Goal: Task Accomplishment & Management: Use online tool/utility

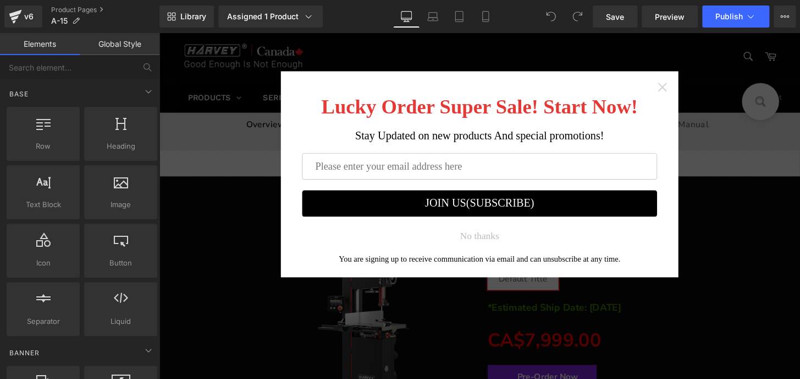
click at [676, 88] on icon "Close widget" at bounding box center [681, 89] width 11 height 11
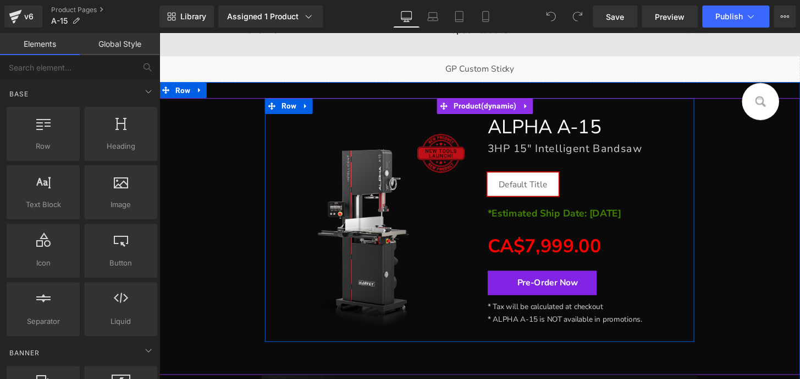
scroll to position [100, 0]
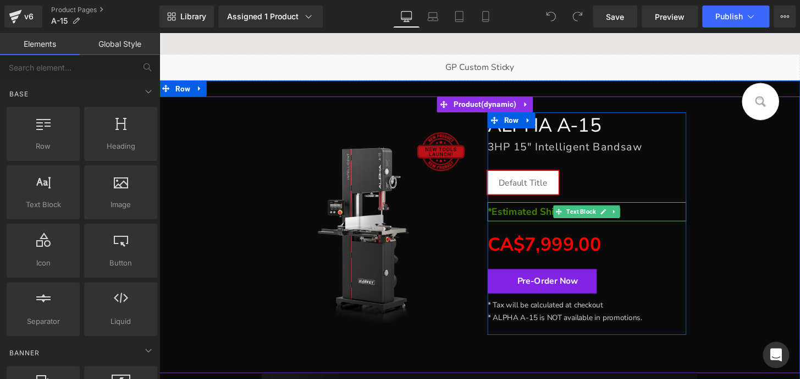
click at [656, 216] on p "*Estimated Ship Date: [DATE]" at bounding box center [603, 218] width 206 height 20
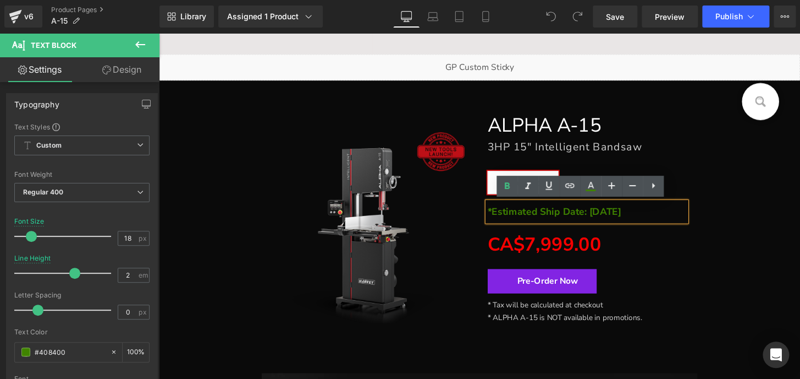
drag, startPoint x: 650, startPoint y: 216, endPoint x: 495, endPoint y: 216, distance: 155.7
click at [500, 216] on div "*Estimated Ship Date: [DATE]" at bounding box center [603, 218] width 206 height 20
click at [506, 215] on strong "*Estimated Ship Date: [DATE]" at bounding box center [569, 217] width 139 height 13
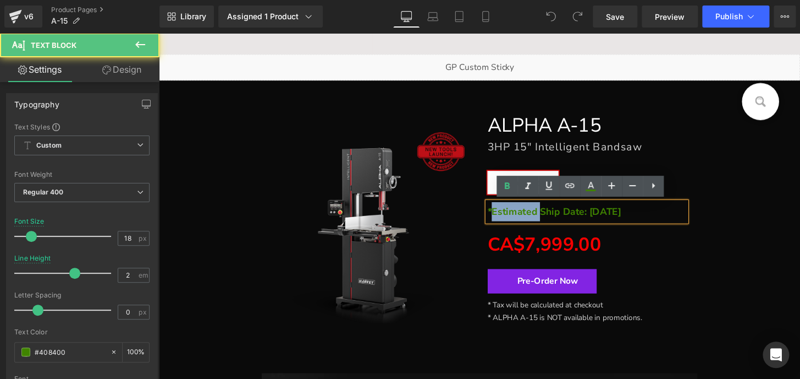
click at [506, 215] on strong "*Estimated Ship Date: [DATE]" at bounding box center [569, 217] width 139 height 13
copy strong "Estimated"
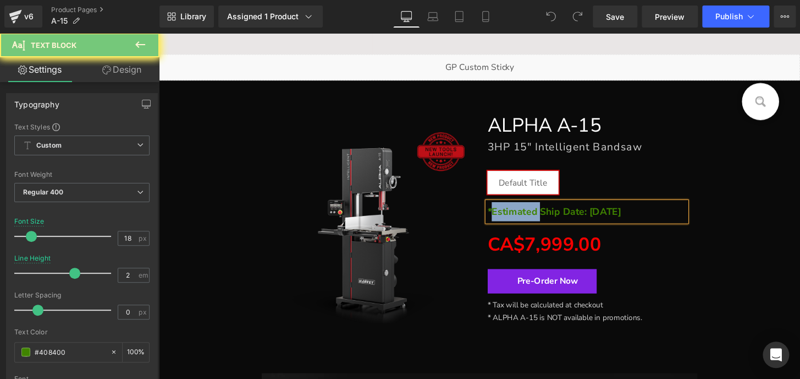
click at [506, 215] on strong "*Estimated Ship Date: [DATE]" at bounding box center [569, 217] width 139 height 13
copy strong "*Estimated Ship Date: [DATE]"
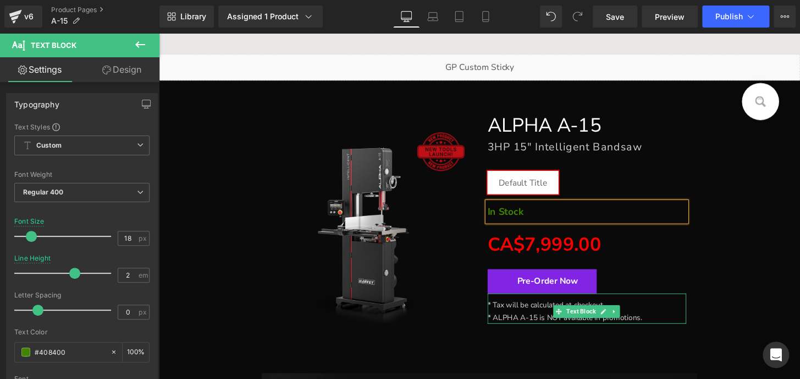
drag, startPoint x: 642, startPoint y: 328, endPoint x: 667, endPoint y: 329, distance: 25.3
click at [642, 328] on span "* ALPHA A-15 is NOT available in promotions." at bounding box center [580, 327] width 161 height 10
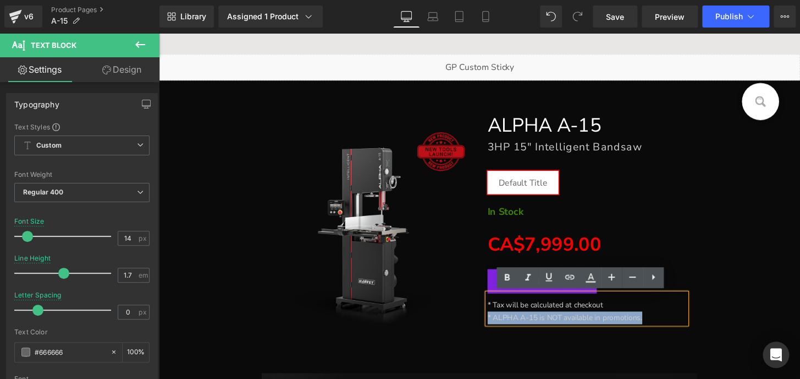
drag, startPoint x: 668, startPoint y: 329, endPoint x: 489, endPoint y: 328, distance: 178.8
click at [492, 328] on div "ALPHA A-15 Heading 3HP 15" Intelligent Bandsaw Heading Default Title (P) Swatch…" at bounding box center [603, 230] width 223 height 231
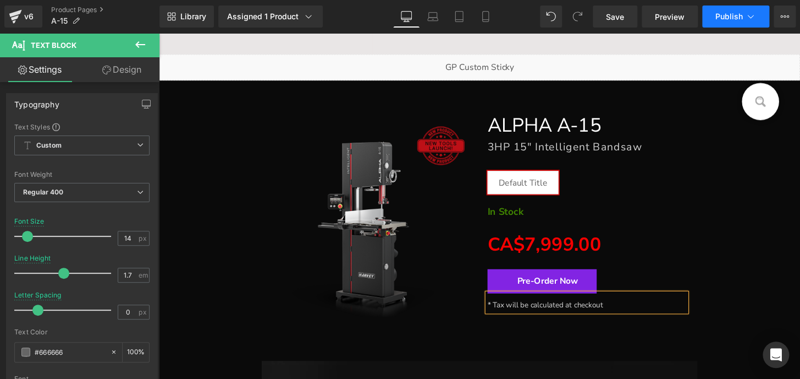
click at [717, 14] on span "Publish" at bounding box center [730, 16] width 28 height 9
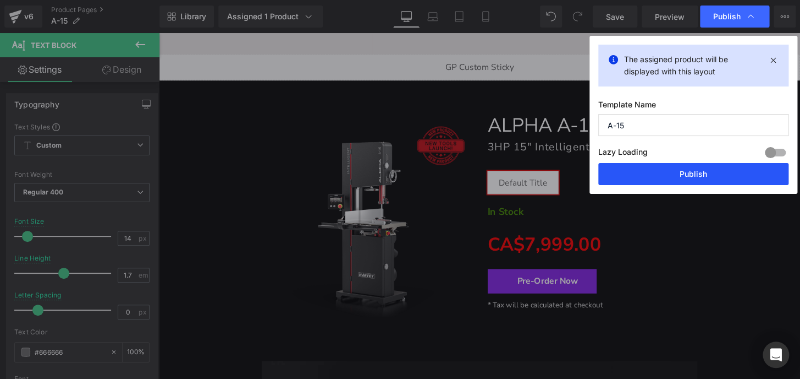
click at [700, 171] on button "Publish" at bounding box center [694, 174] width 190 height 22
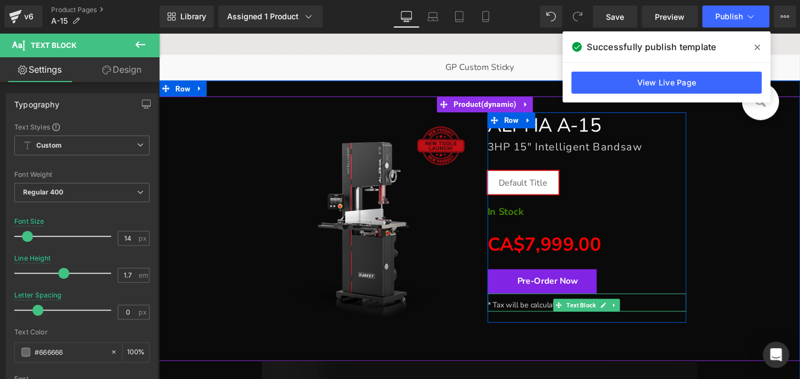
click at [502, 312] on span "* Tax will be calculated at checkout" at bounding box center [560, 314] width 120 height 10
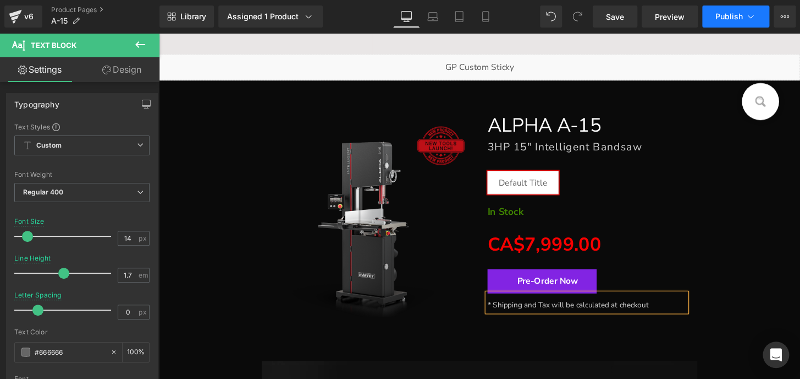
click at [721, 12] on span "Publish" at bounding box center [730, 16] width 28 height 9
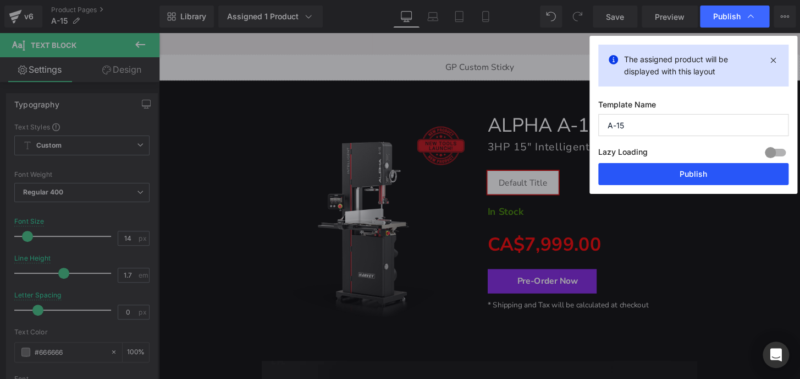
click at [704, 180] on button "Publish" at bounding box center [694, 174] width 190 height 22
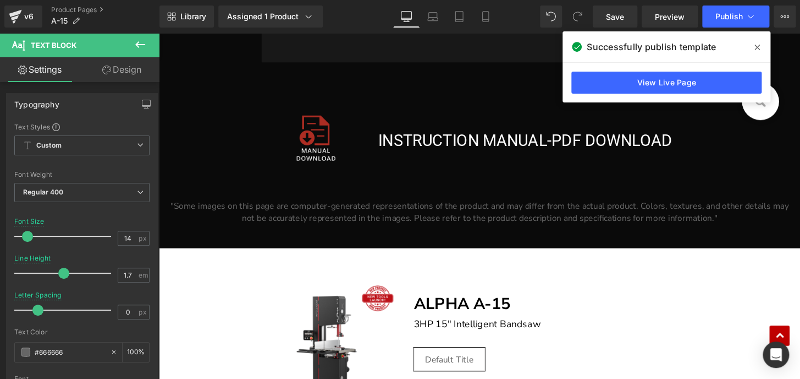
scroll to position [20305, 0]
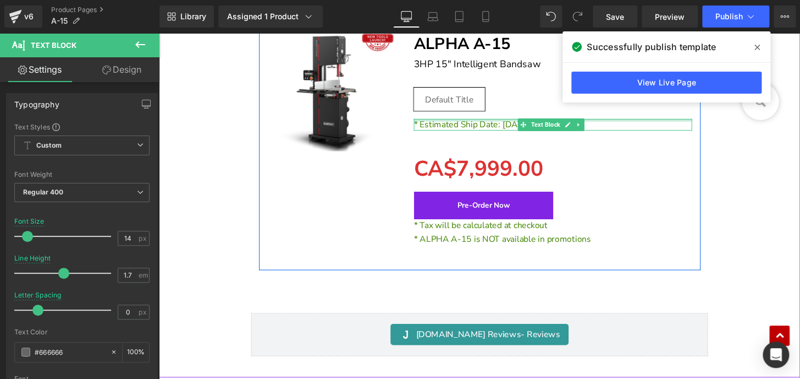
click at [480, 124] on div at bounding box center [568, 123] width 289 height 3
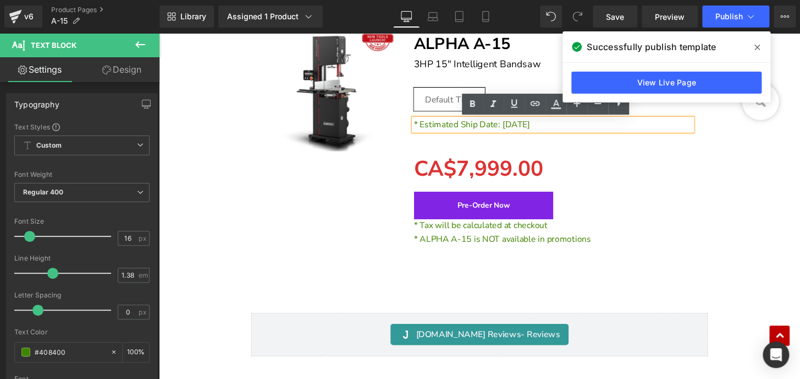
drag, startPoint x: 426, startPoint y: 127, endPoint x: 557, endPoint y: 127, distance: 130.4
click at [557, 127] on p "* Estimated Ship Date: [DATE]" at bounding box center [568, 128] width 289 height 12
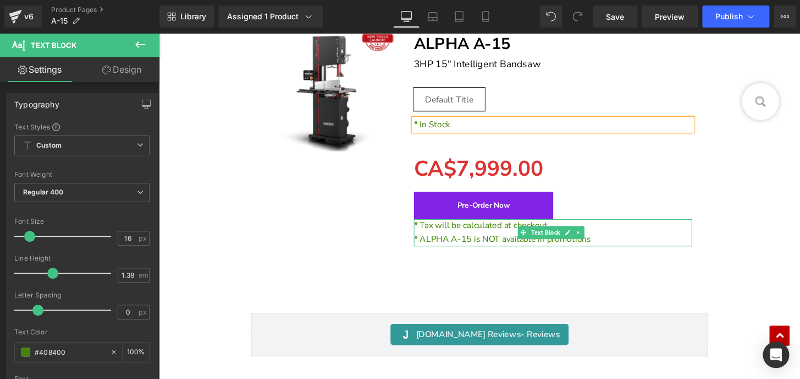
click at [468, 247] on span "* ALPHA A-15 is NOT available in promotions" at bounding box center [516, 246] width 184 height 12
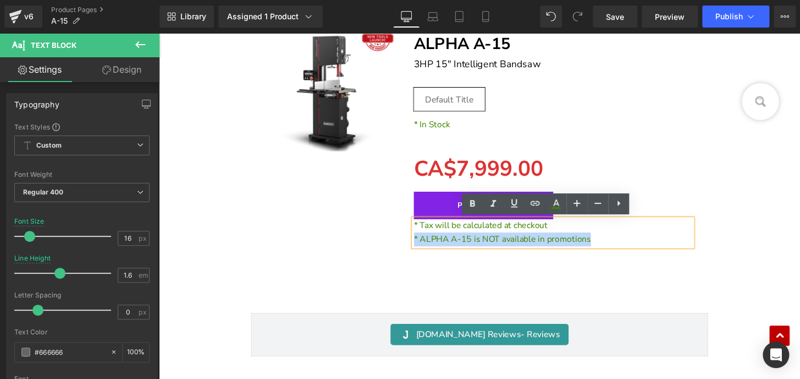
drag, startPoint x: 422, startPoint y: 246, endPoint x: 613, endPoint y: 251, distance: 191.0
click at [613, 251] on p "* ALPHA A-15 is NOT available in promotions" at bounding box center [568, 247] width 289 height 14
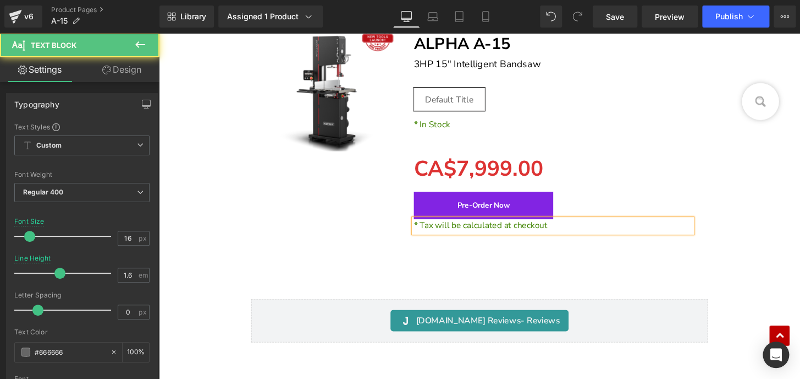
click at [427, 231] on span "* Tax will be calculated at checkout" at bounding box center [493, 233] width 139 height 12
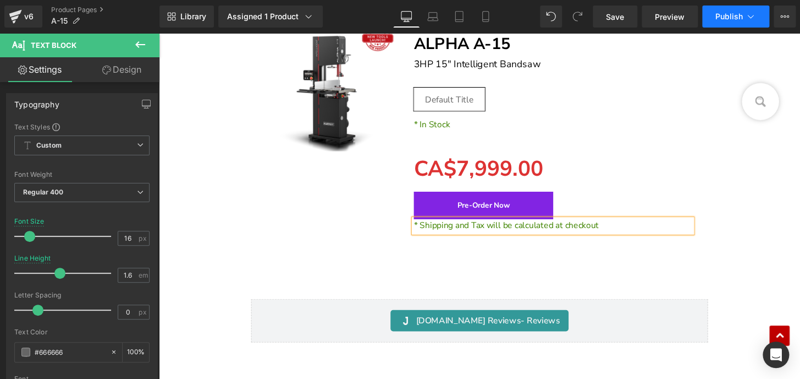
click at [715, 20] on button "Publish" at bounding box center [736, 17] width 67 height 22
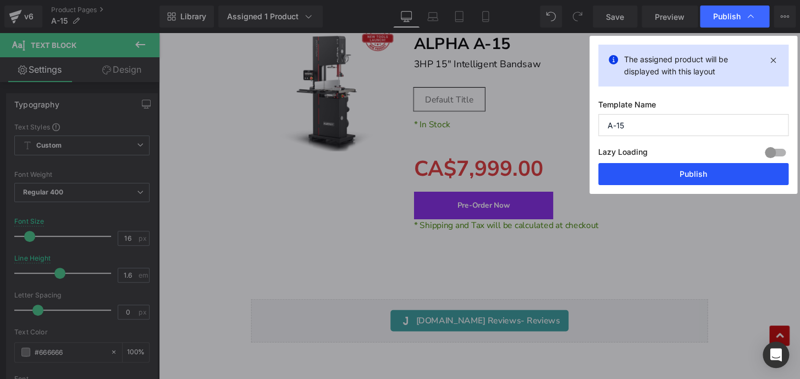
drag, startPoint x: 723, startPoint y: 178, endPoint x: 591, endPoint y: 163, distance: 132.9
click at [723, 178] on button "Publish" at bounding box center [694, 174] width 190 height 22
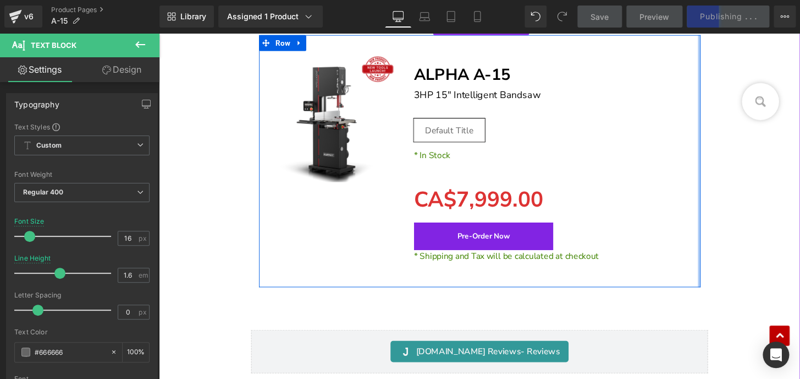
scroll to position [20255, 0]
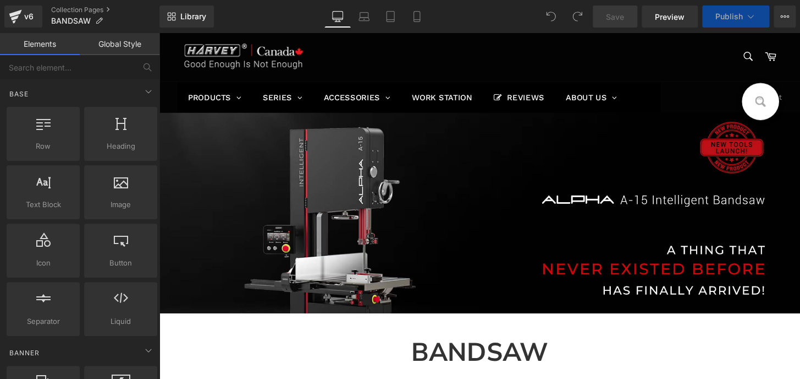
drag, startPoint x: 550, startPoint y: 333, endPoint x: 577, endPoint y: 316, distance: 31.9
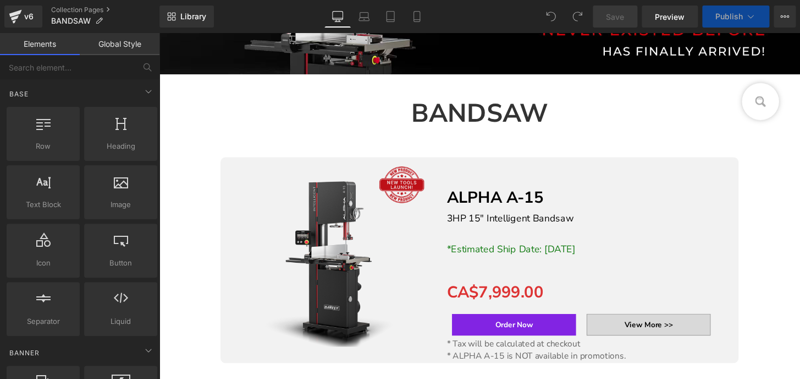
scroll to position [250, 0]
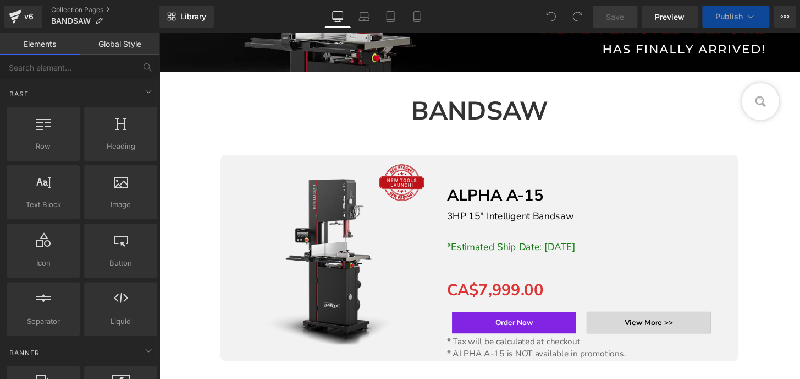
click at [487, 250] on span "*Estimated Ship Date: [DATE]" at bounding box center [525, 254] width 134 height 13
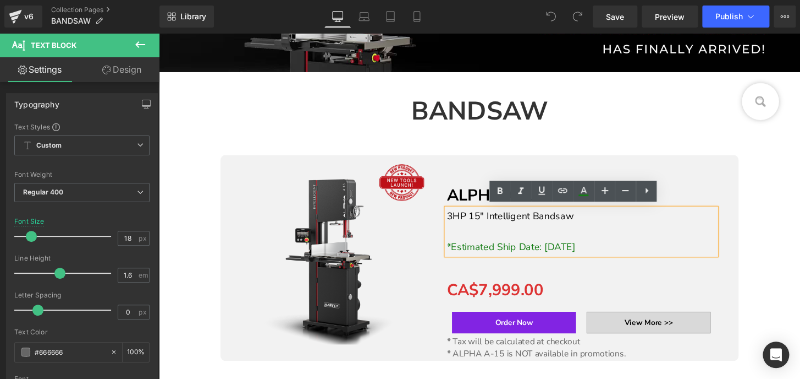
drag, startPoint x: 459, startPoint y: 252, endPoint x: 640, endPoint y: 253, distance: 181.0
click at [640, 253] on p "*Estimated Ship Date: [DATE]" at bounding box center [597, 255] width 279 height 16
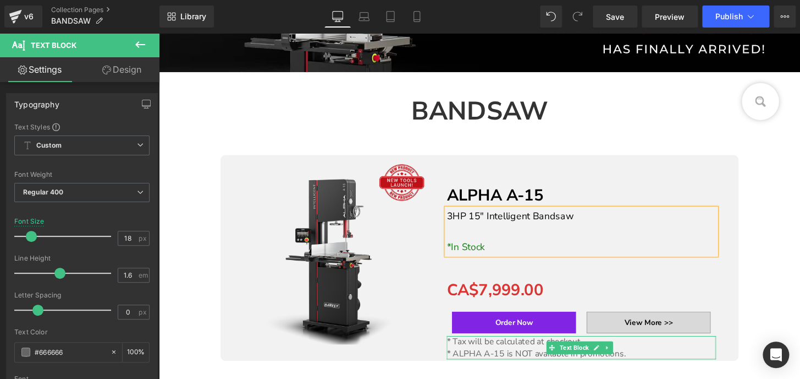
click at [634, 363] on p "* ALPHA A-15 is NOT available in promotions." at bounding box center [597, 365] width 279 height 12
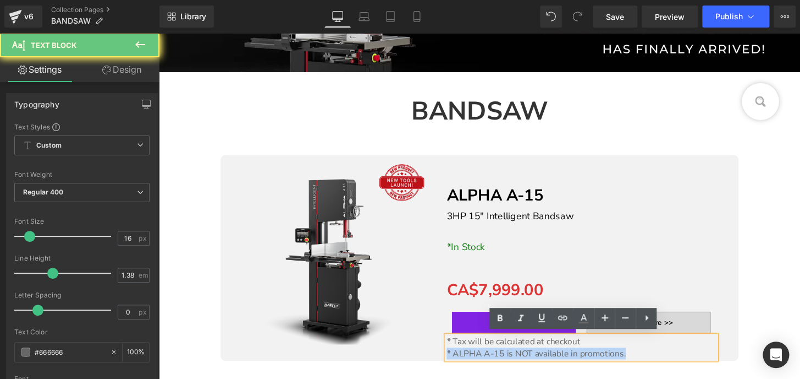
drag, startPoint x: 642, startPoint y: 363, endPoint x: 398, endPoint y: 365, distance: 243.7
click at [398, 365] on div "ON SALE (P) Image Separator ALPHA A-15 Text Block 3HP 15" Intelligent Bandsaw *…" at bounding box center [491, 266] width 507 height 210
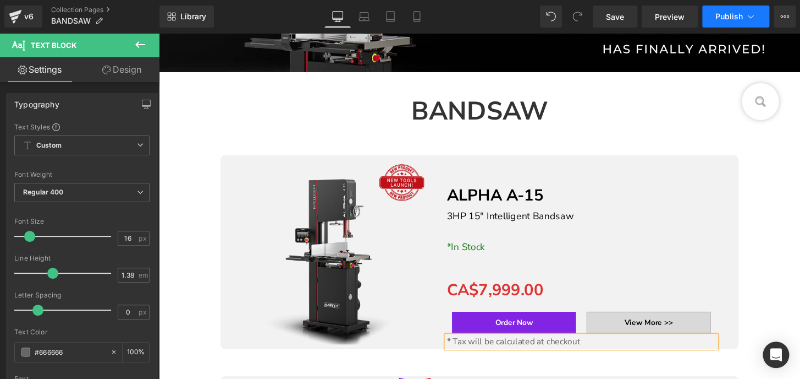
click at [721, 16] on span "Publish" at bounding box center [730, 16] width 28 height 9
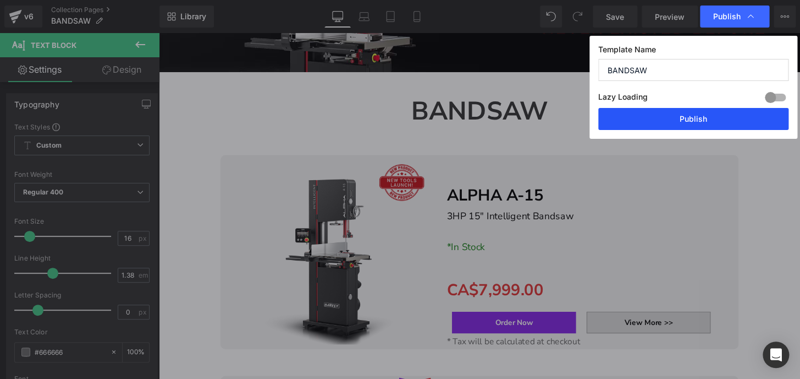
drag, startPoint x: 698, startPoint y: 120, endPoint x: 560, endPoint y: 91, distance: 141.7
click at [698, 120] on button "Publish" at bounding box center [694, 119] width 190 height 22
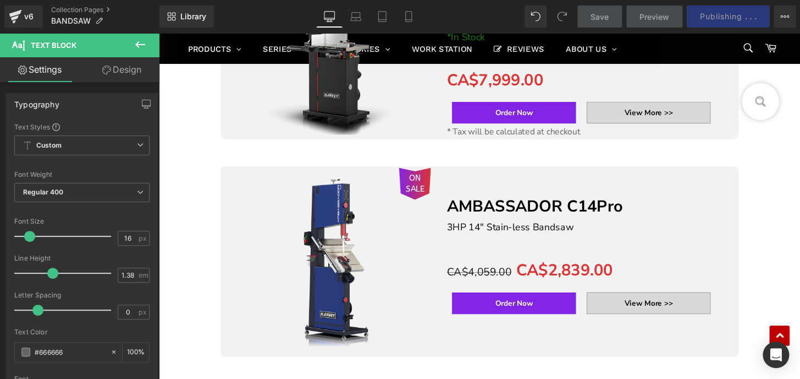
scroll to position [450, 0]
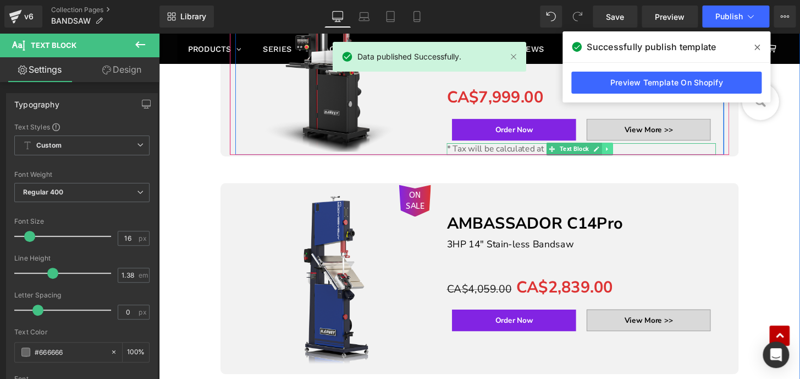
click at [621, 152] on icon at bounding box center [624, 153] width 6 height 7
click at [627, 152] on icon at bounding box center [630, 153] width 6 height 6
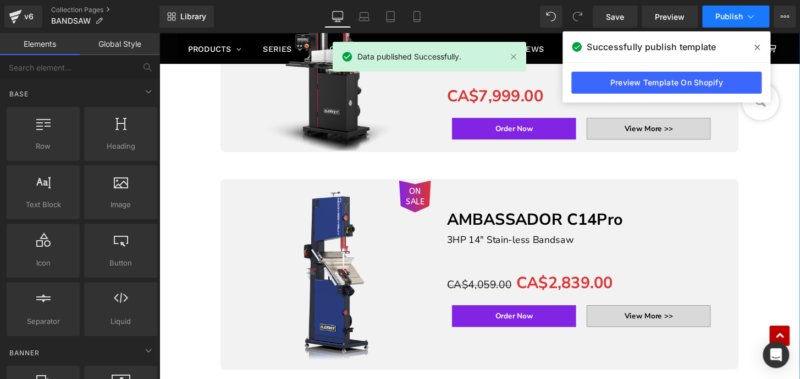
scroll to position [449, 0]
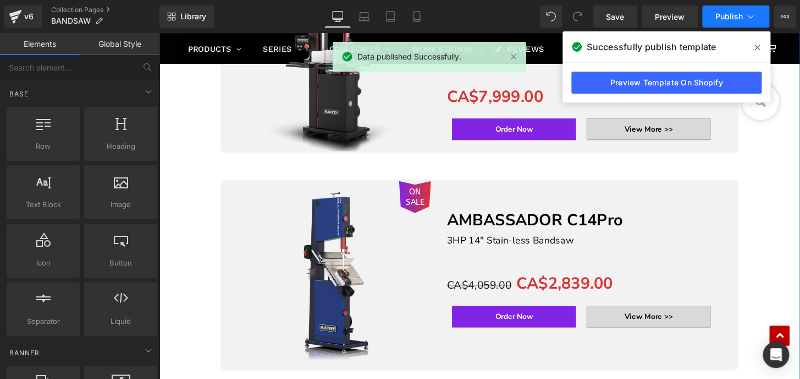
click at [726, 15] on span "Publish" at bounding box center [730, 16] width 28 height 9
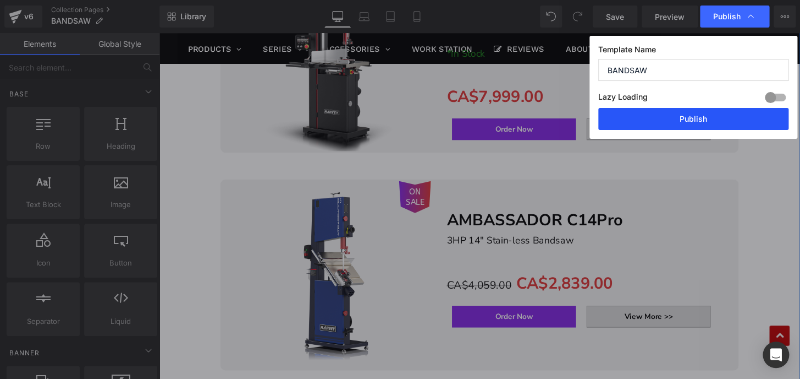
click at [730, 118] on button "Publish" at bounding box center [694, 119] width 190 height 22
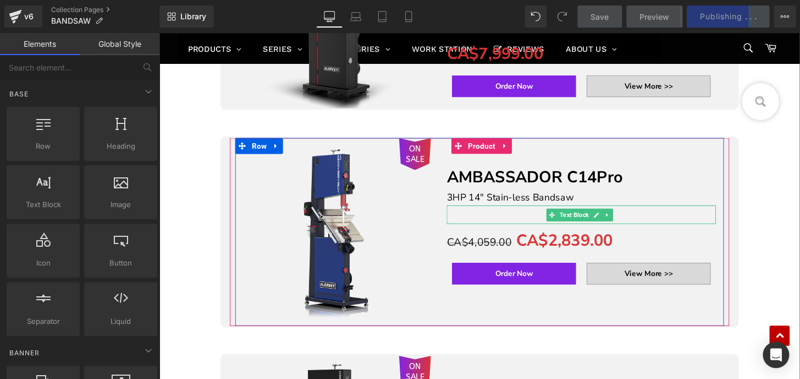
scroll to position [499, 0]
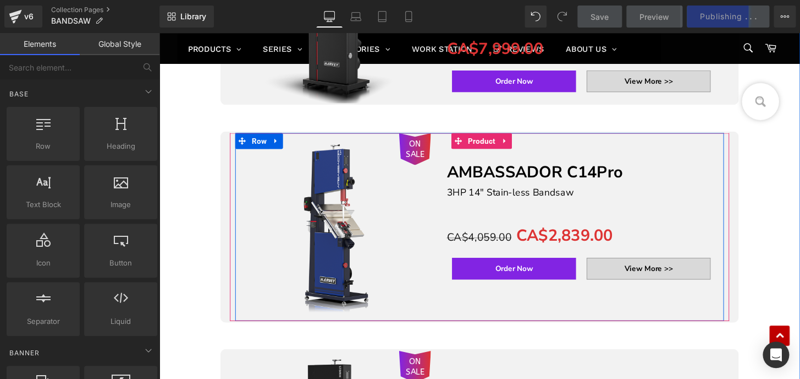
click at [503, 294] on div "ON SALE (P) Image Separator AMBASSADOR C14Pro Text Block 3HP 14" Stain-less Ban…" at bounding box center [491, 233] width 507 height 195
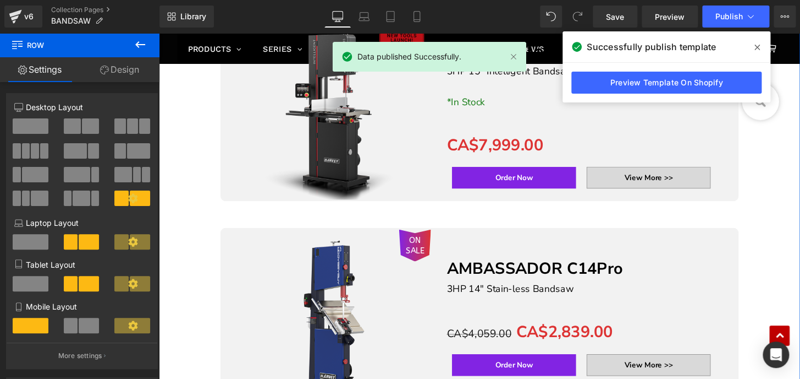
scroll to position [449, 0]
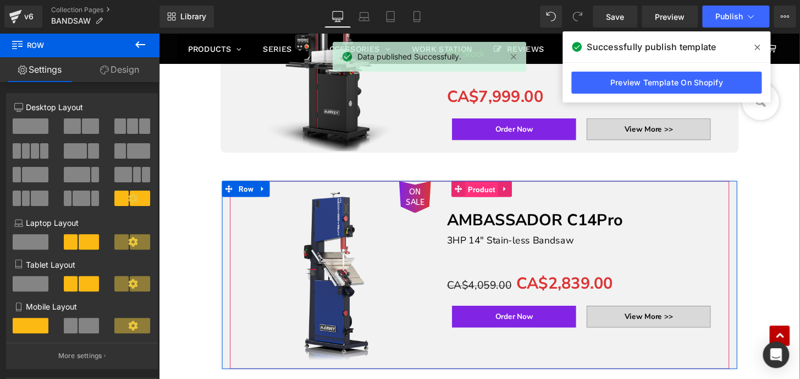
click at [487, 193] on span "Product" at bounding box center [494, 195] width 34 height 17
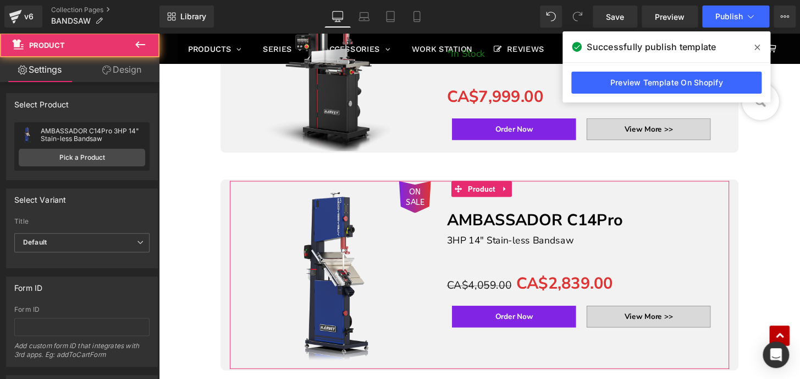
click at [98, 63] on link "Design" at bounding box center [122, 69] width 80 height 25
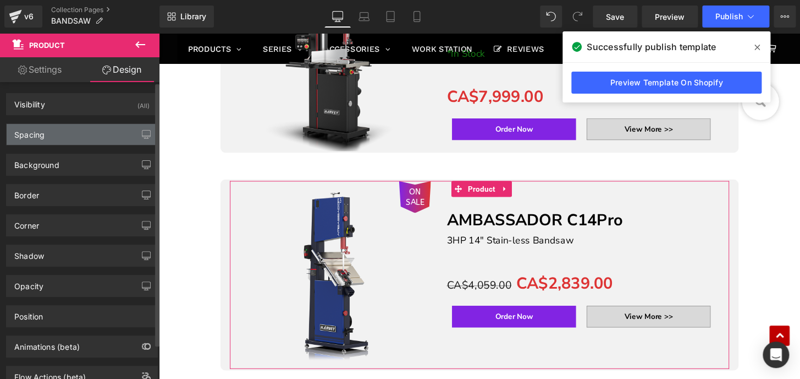
click at [45, 131] on div "Spacing" at bounding box center [82, 134] width 151 height 21
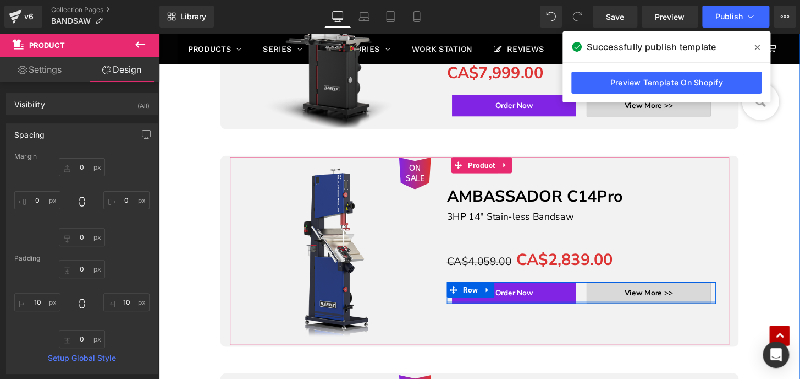
scroll to position [499, 0]
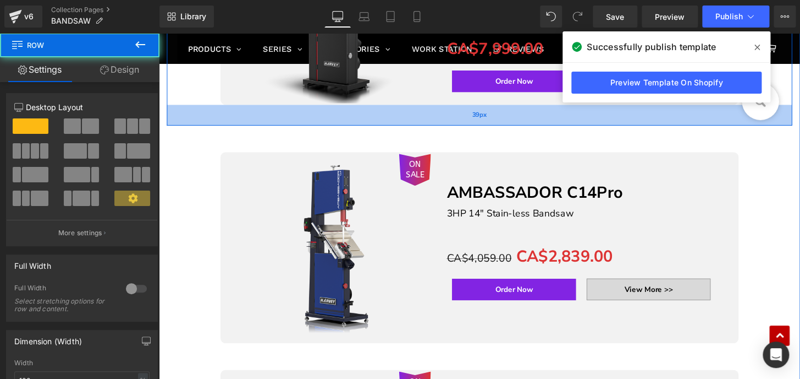
drag, startPoint x: 502, startPoint y: 100, endPoint x: 504, endPoint y: 122, distance: 21.6
click at [504, 122] on div "39px" at bounding box center [491, 117] width 649 height 21
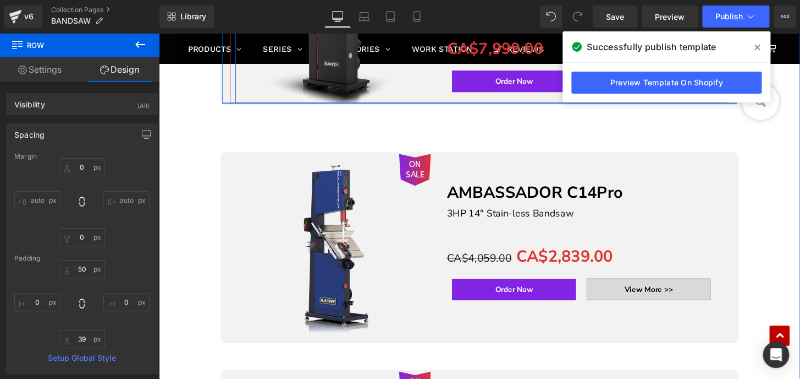
click at [542, 97] on div "ON SALE (P) Image Separator ALPHA A-15 Text Block 3HP 15" Intelligent Bandsaw *…" at bounding box center [491, 8] width 507 height 195
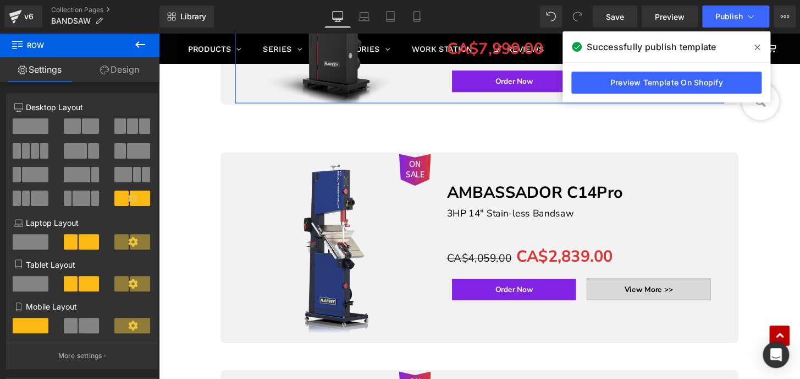
click at [137, 72] on link "Design" at bounding box center [120, 69] width 80 height 25
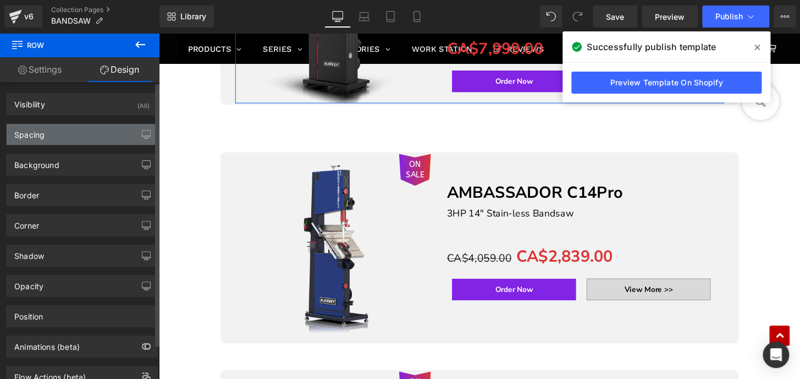
type input "0"
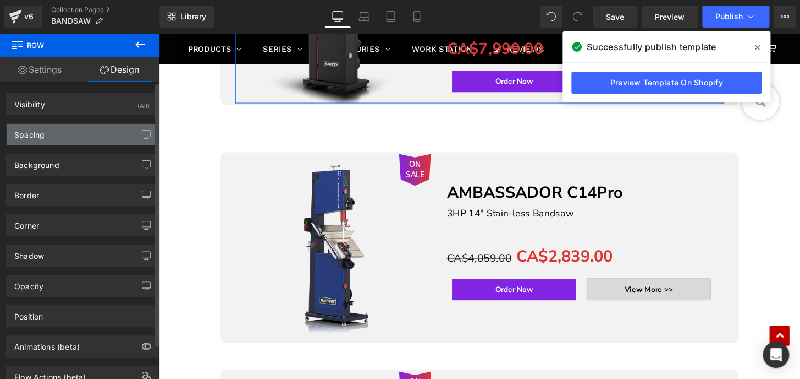
type input "0"
click at [61, 133] on div "Spacing" at bounding box center [82, 134] width 151 height 21
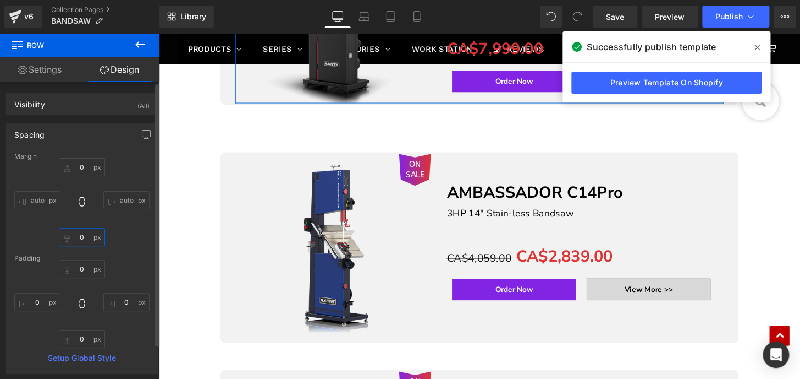
click at [85, 240] on input "0" at bounding box center [82, 237] width 46 height 18
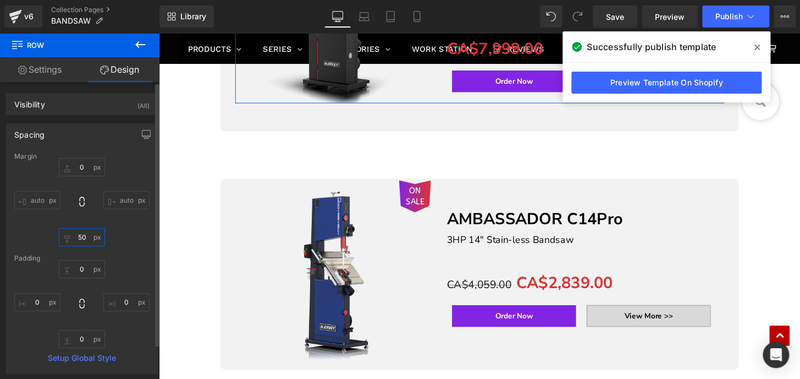
click at [88, 241] on input "50" at bounding box center [82, 237] width 46 height 18
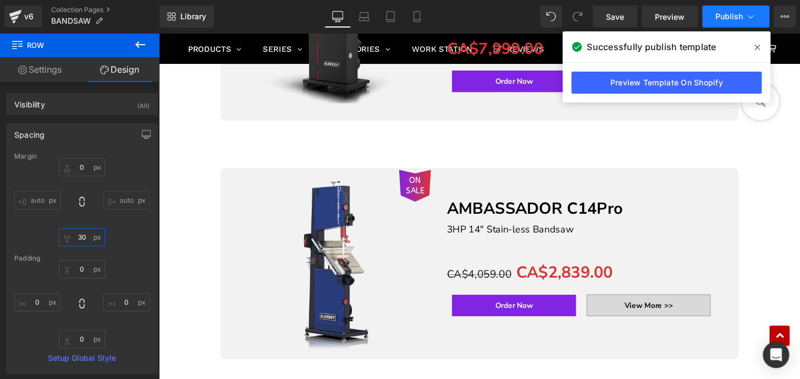
type input "30"
click at [726, 9] on button "Publish" at bounding box center [736, 17] width 67 height 22
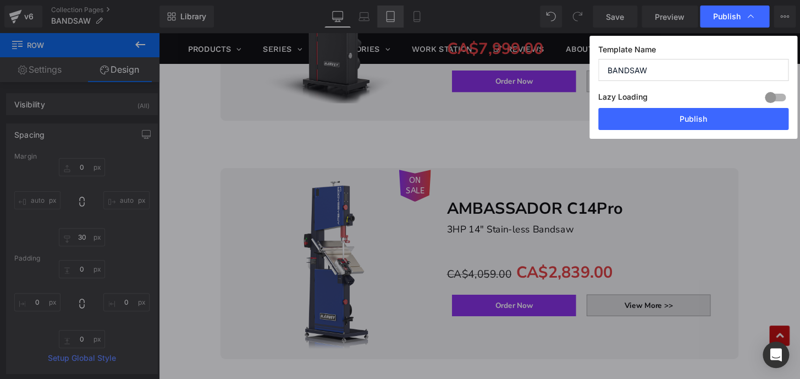
drag, startPoint x: 698, startPoint y: 116, endPoint x: 379, endPoint y: 6, distance: 337.7
click at [698, 117] on button "Publish" at bounding box center [694, 119] width 190 height 22
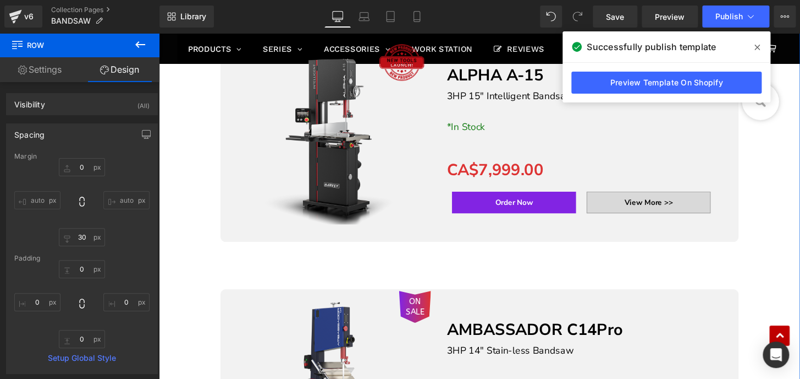
scroll to position [349, 0]
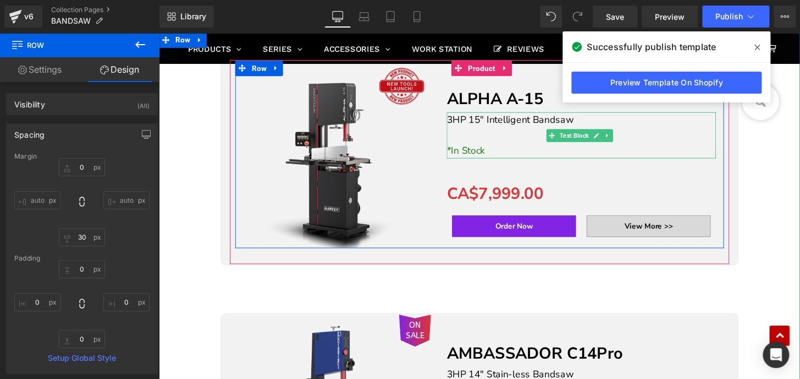
click at [527, 152] on p "*In Stock" at bounding box center [597, 155] width 279 height 16
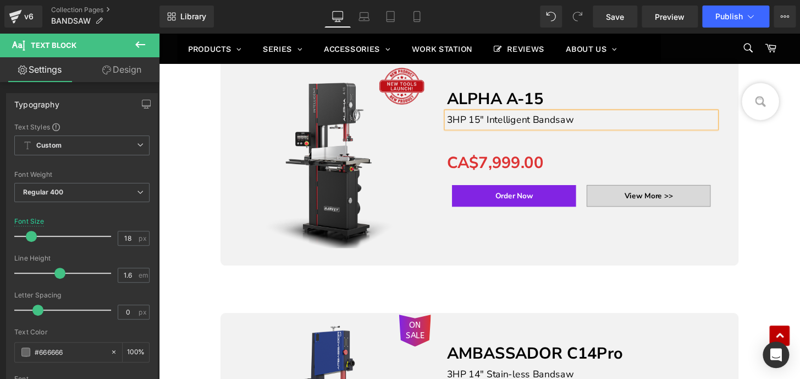
click at [509, 257] on div at bounding box center [491, 166] width 507 height 211
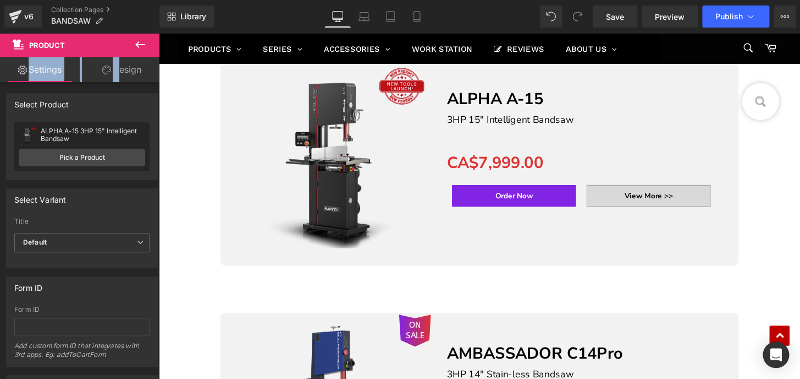
drag, startPoint x: 109, startPoint y: 54, endPoint x: 116, endPoint y: 64, distance: 11.6
click at [116, 63] on div "Product Settings Design Attention : If you want to show the product linked with…" at bounding box center [80, 208] width 160 height 351
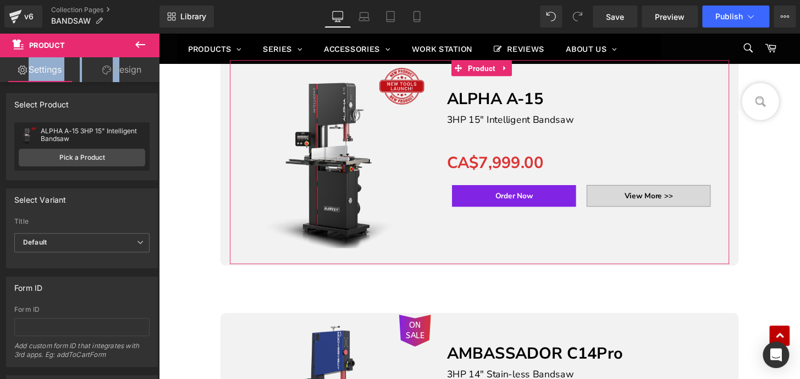
click at [118, 71] on link "Design" at bounding box center [122, 69] width 80 height 25
copy div "Settings"
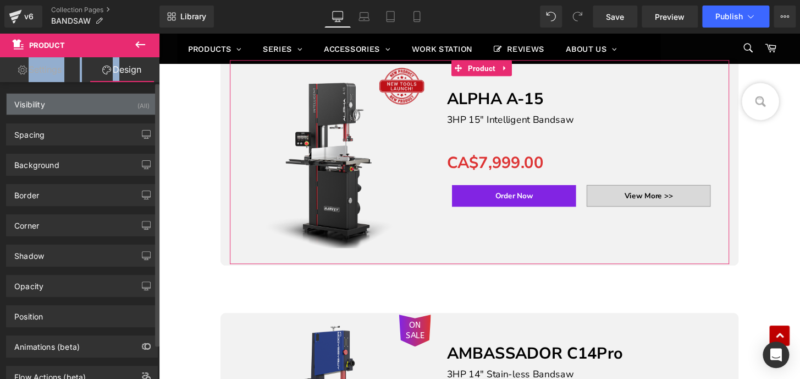
click at [59, 112] on div "Visibility (All)" at bounding box center [82, 104] width 151 height 21
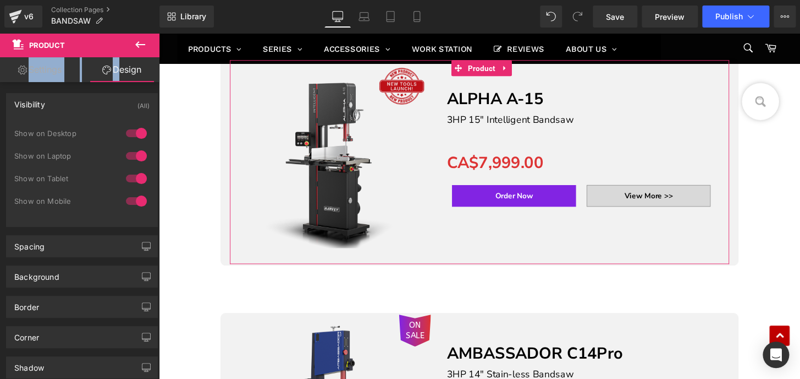
click at [136, 73] on link "Design" at bounding box center [122, 69] width 80 height 25
click at [133, 69] on link "Design" at bounding box center [122, 69] width 80 height 25
copy div "Settings"
click at [53, 250] on div "Spacing" at bounding box center [82, 245] width 151 height 21
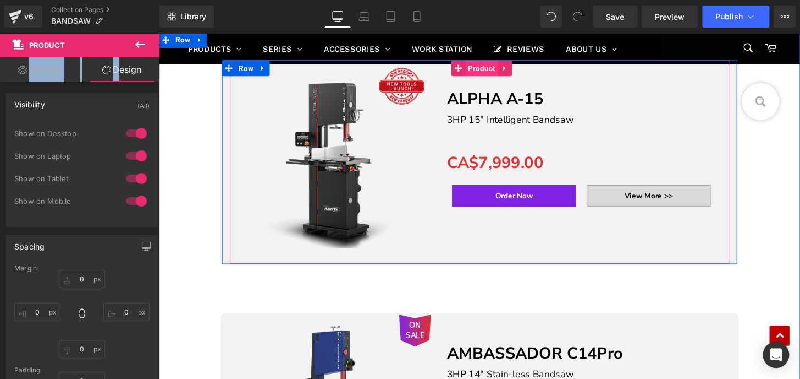
click at [493, 63] on span "Product" at bounding box center [494, 69] width 34 height 17
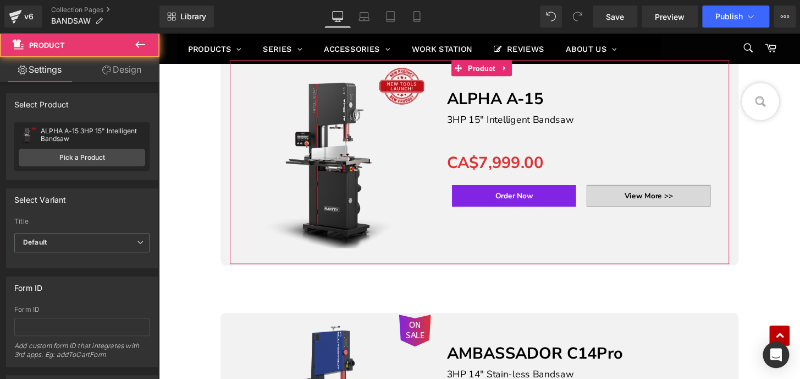
click at [131, 70] on link "Design" at bounding box center [122, 69] width 80 height 25
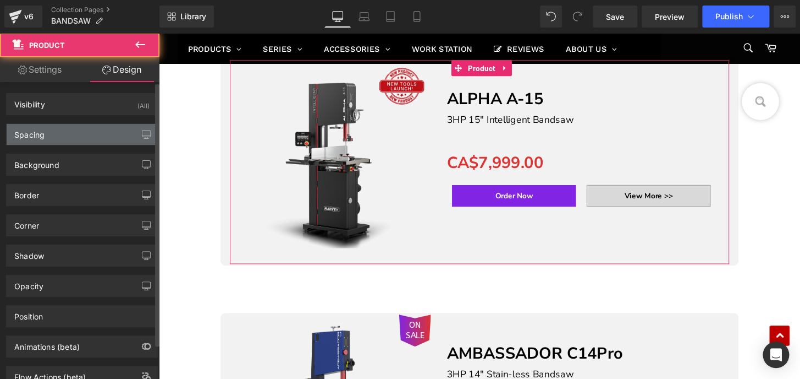
type input "0"
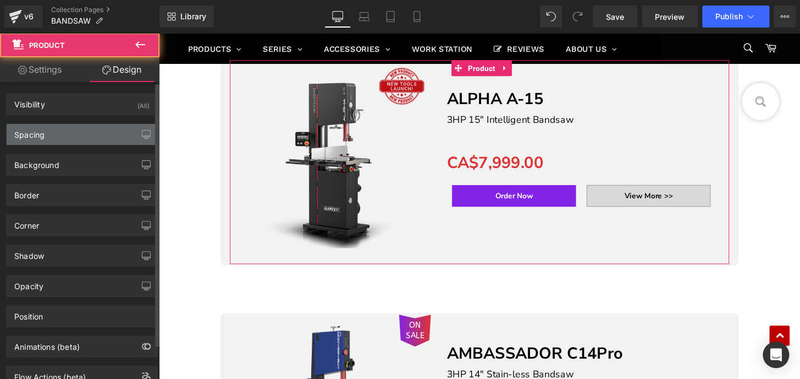
type input "10"
type input "0"
type input "10"
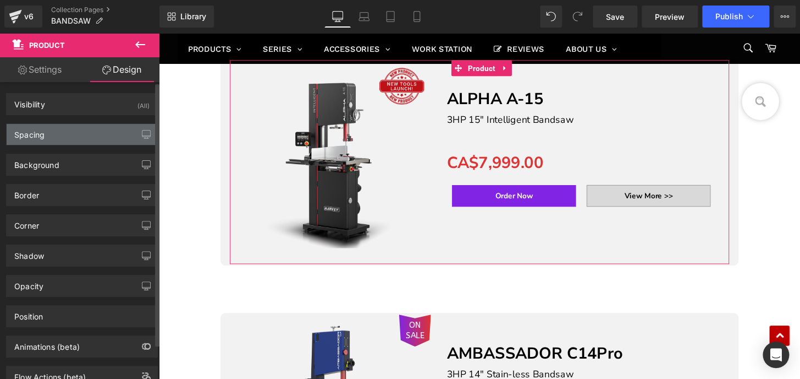
click at [57, 136] on div "Spacing" at bounding box center [82, 134] width 151 height 21
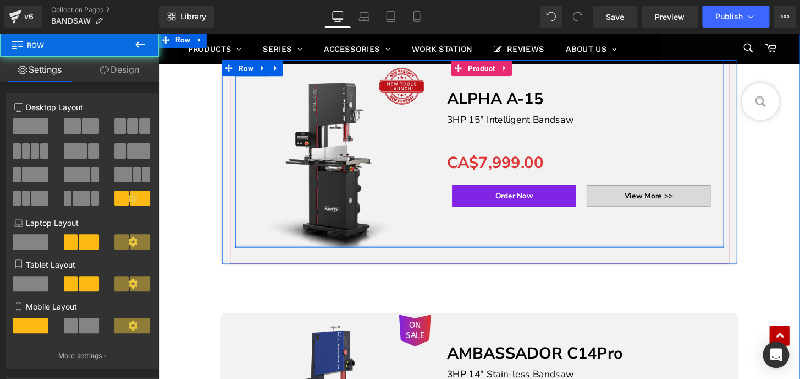
drag, startPoint x: 482, startPoint y: 248, endPoint x: 489, endPoint y: 269, distance: 21.9
click at [489, 239] on div "ON SALE (P) Image Separator ALPHA A-15 Text Block 3HP 15" Intelligent Bandsaw T…" at bounding box center [491, 158] width 507 height 195
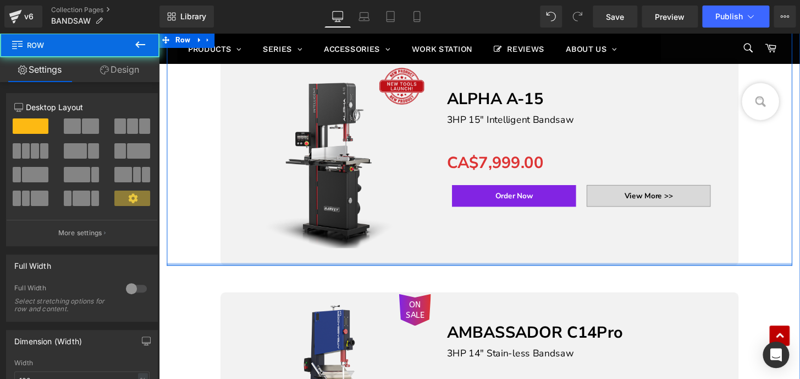
drag, startPoint x: 490, startPoint y: 268, endPoint x: 500, endPoint y: 237, distance: 32.9
click at [500, 237] on div "ON SALE (P) Image" at bounding box center [491, 153] width 649 height 242
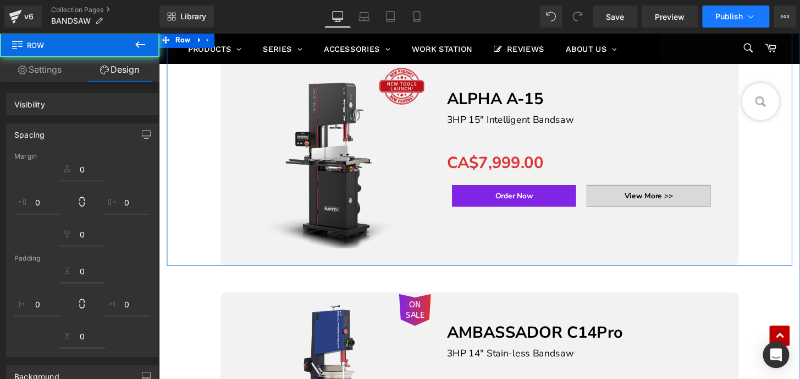
click at [721, 15] on span "Publish" at bounding box center [730, 16] width 28 height 9
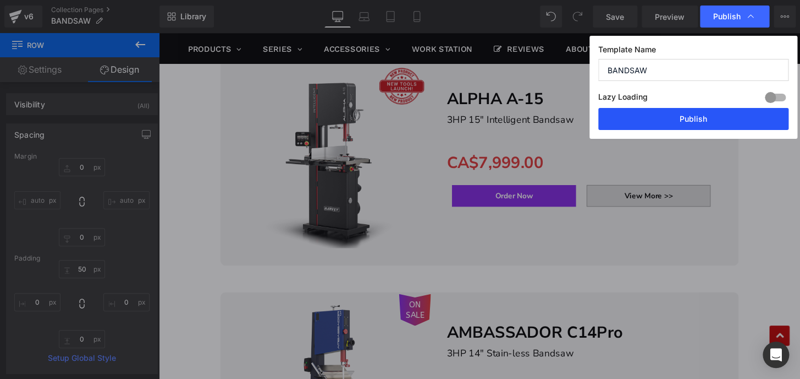
click at [703, 118] on button "Publish" at bounding box center [694, 119] width 190 height 22
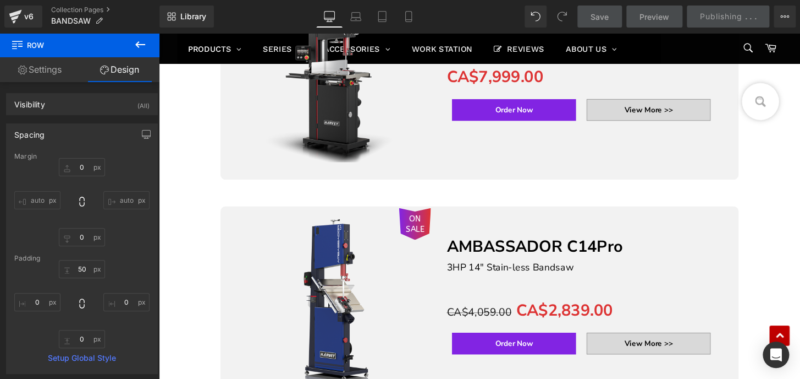
scroll to position [399, 0]
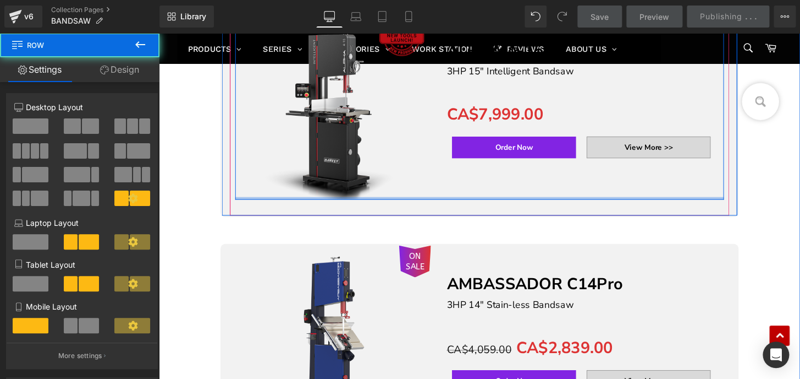
drag, startPoint x: 508, startPoint y: 200, endPoint x: 518, endPoint y: 179, distance: 22.4
click at [518, 179] on div "ON SALE (P) Image Separator ALPHA A-15 Text Block 3HP 15" Intelligent Bandsaw T…" at bounding box center [491, 108] width 507 height 195
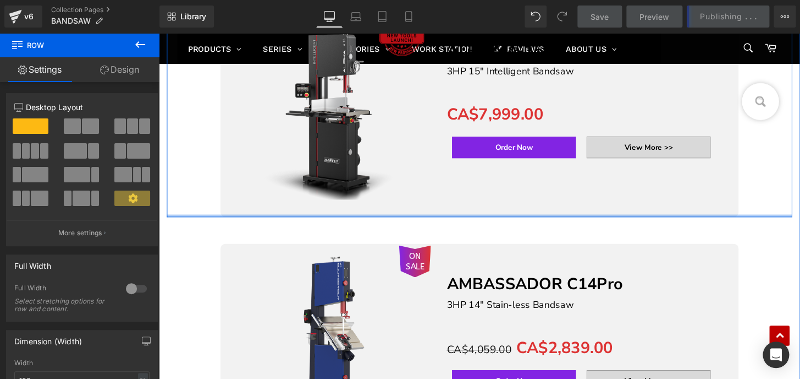
drag, startPoint x: 506, startPoint y: 215, endPoint x: 508, endPoint y: 194, distance: 21.1
click at [508, 194] on div "ON SALE (P) Image" at bounding box center [491, 103] width 649 height 242
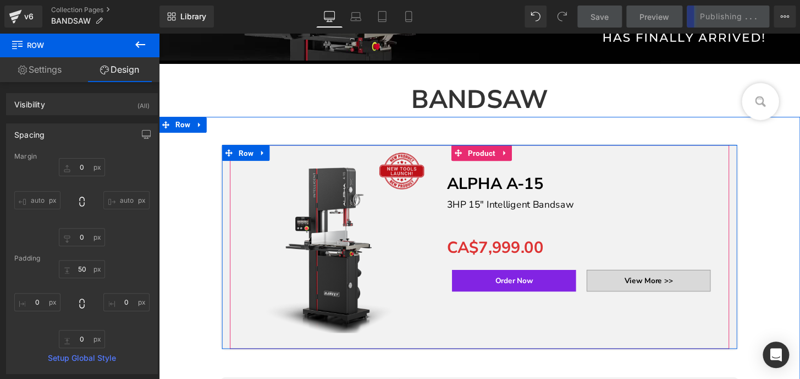
scroll to position [249, 0]
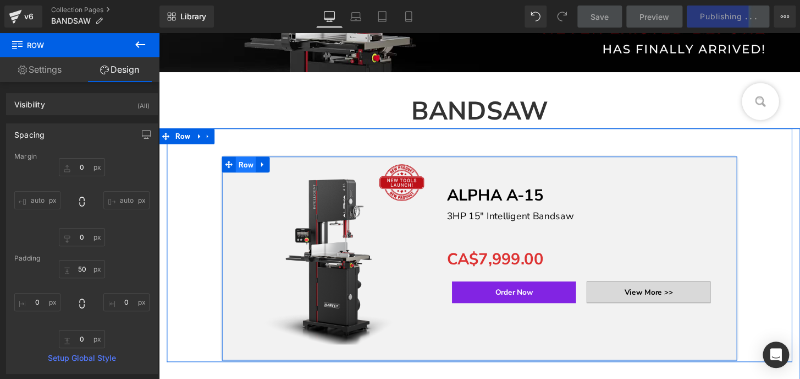
click at [245, 164] on span "Row" at bounding box center [249, 169] width 21 height 17
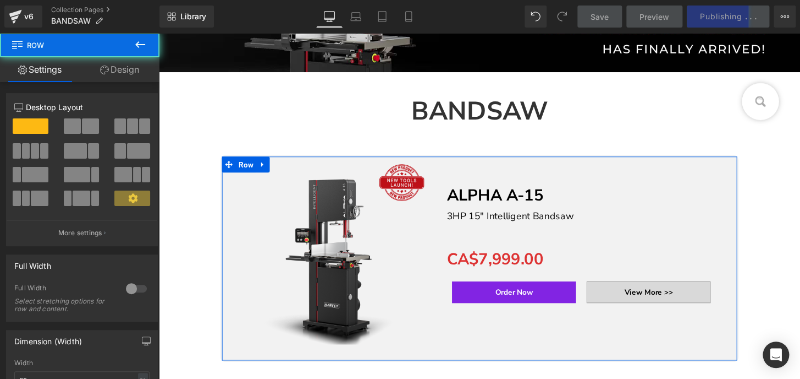
drag, startPoint x: 129, startPoint y: 70, endPoint x: 63, endPoint y: 138, distance: 94.2
click at [128, 70] on link "Design" at bounding box center [120, 69] width 80 height 25
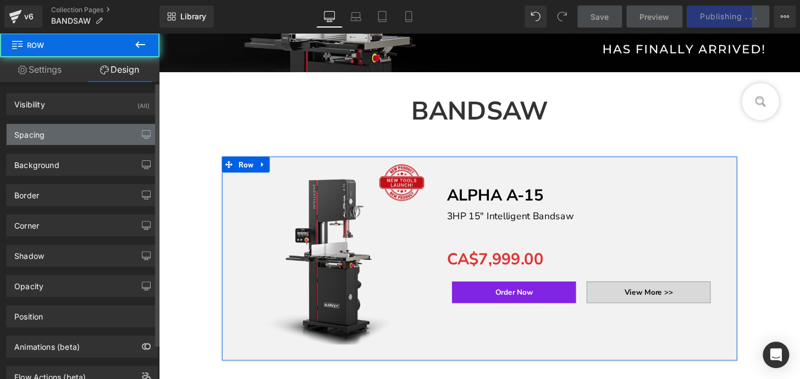
click at [63, 138] on div "Spacing" at bounding box center [82, 134] width 151 height 21
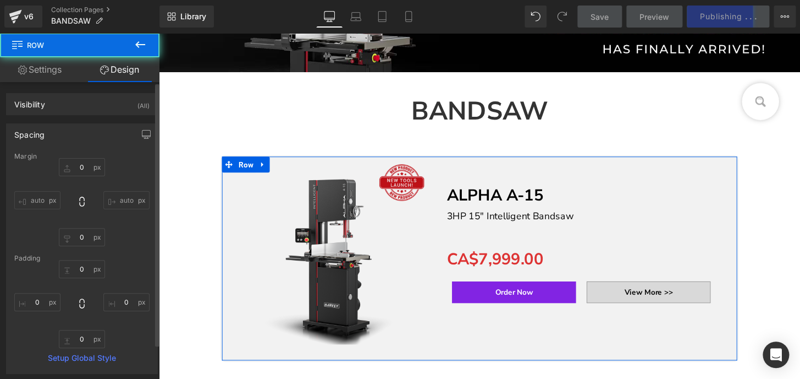
type input "0"
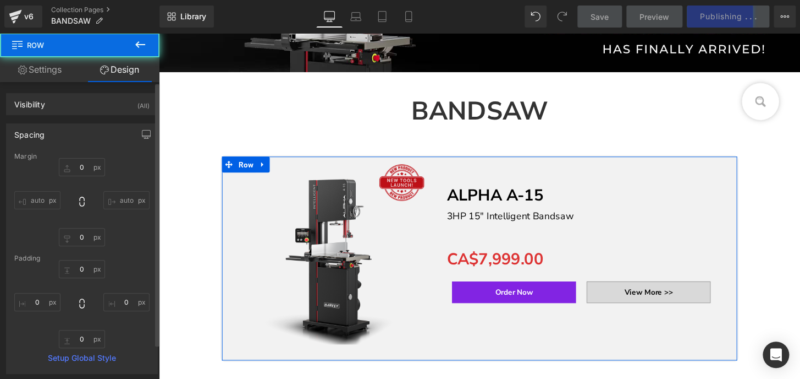
type input "0"
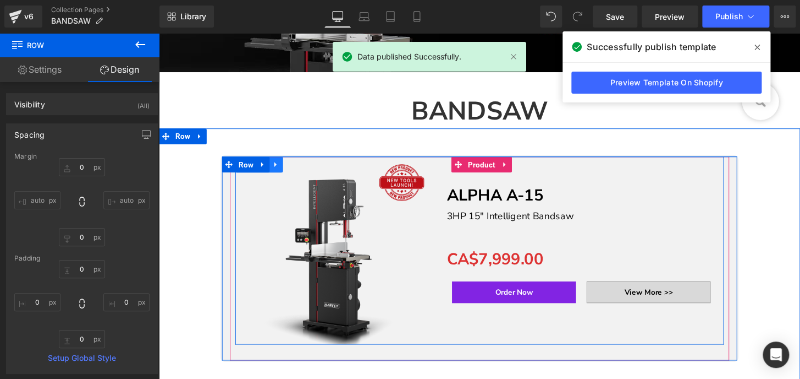
click at [277, 173] on link at bounding box center [280, 169] width 14 height 17
click at [320, 172] on link at bounding box center [323, 169] width 14 height 17
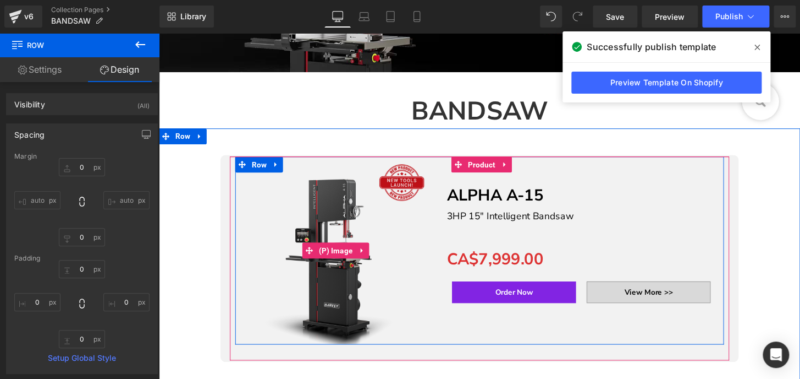
click at [314, 173] on img at bounding box center [343, 258] width 195 height 195
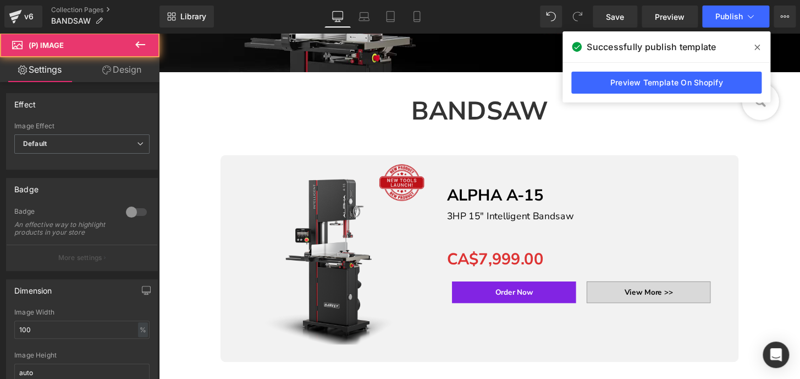
click at [127, 74] on link "Design" at bounding box center [122, 69] width 80 height 25
click at [0, 0] on div "Spacing" at bounding box center [0, 0] width 0 height 0
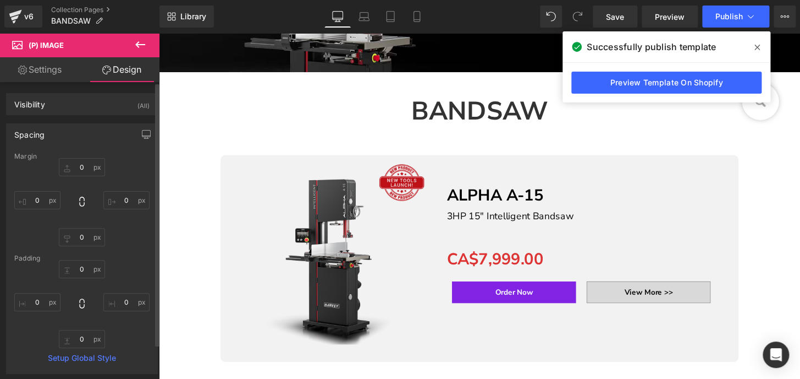
type input "0"
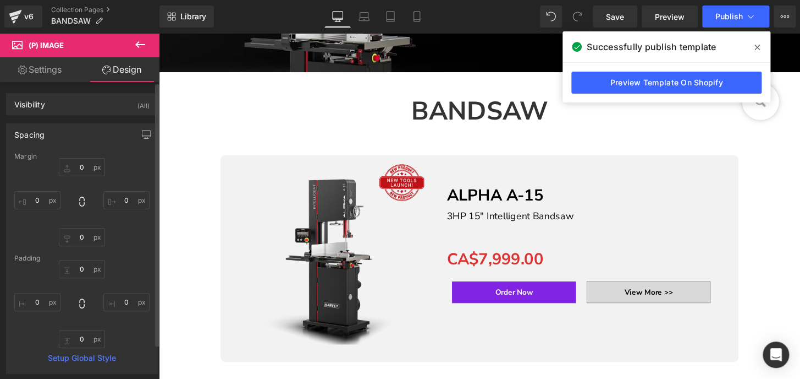
type input "0"
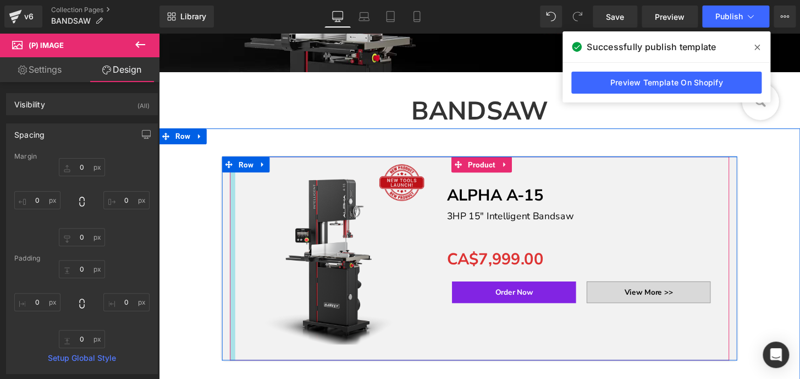
click at [233, 235] on div at bounding box center [236, 266] width 6 height 211
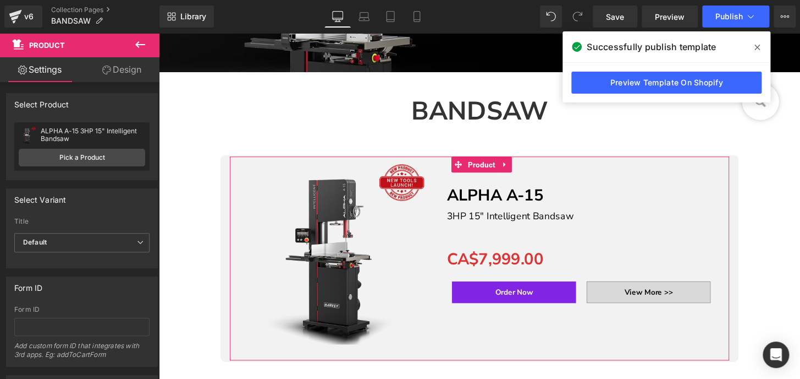
click at [126, 64] on link "Design" at bounding box center [122, 69] width 80 height 25
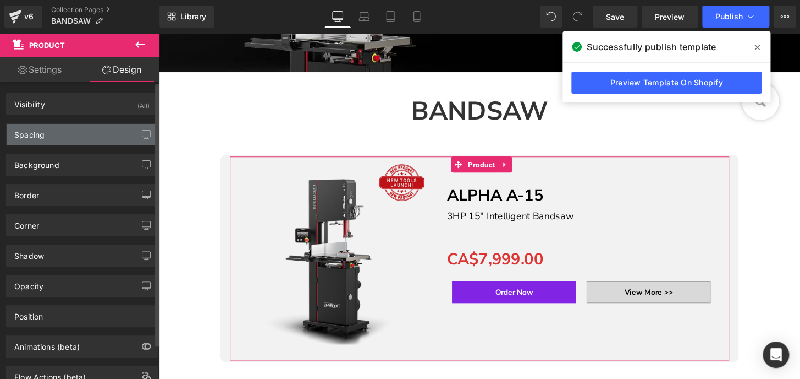
click at [71, 134] on div "Spacing" at bounding box center [82, 134] width 151 height 21
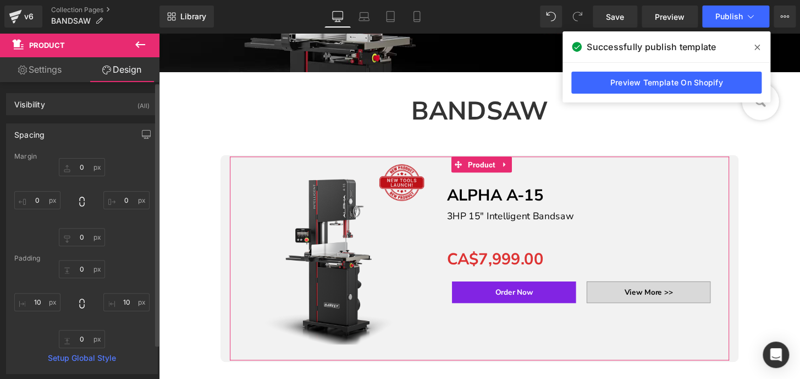
type input "0"
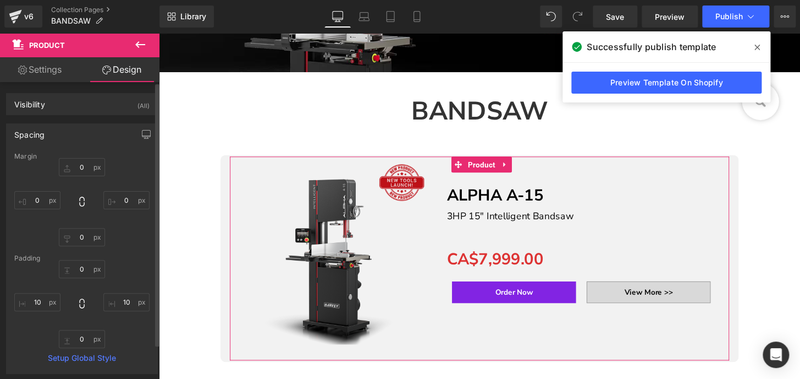
type input "10"
type input "0"
type input "10"
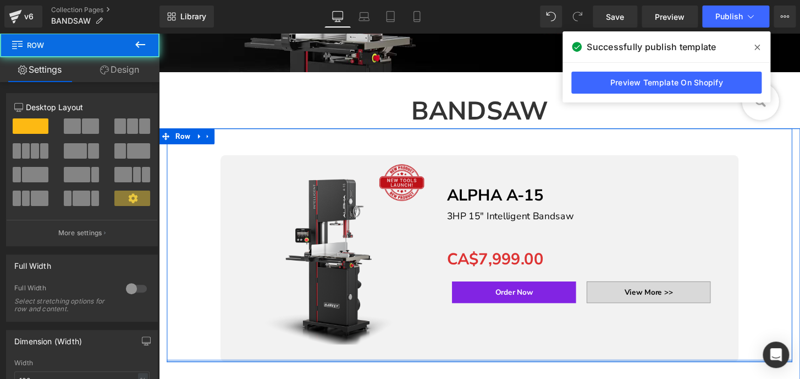
drag, startPoint x: 595, startPoint y: 365, endPoint x: 597, endPoint y: 348, distance: 17.2
click at [597, 348] on div "ON SALE (P) Image" at bounding box center [491, 253] width 649 height 242
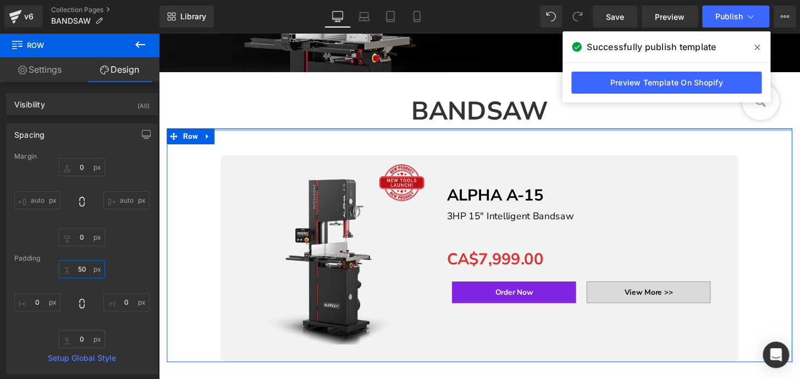
click at [81, 269] on input "50" at bounding box center [82, 269] width 46 height 18
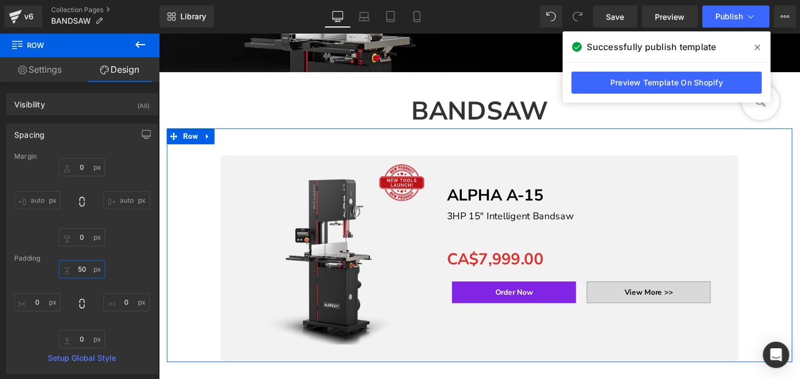
click at [88, 269] on input "50" at bounding box center [82, 269] width 46 height 18
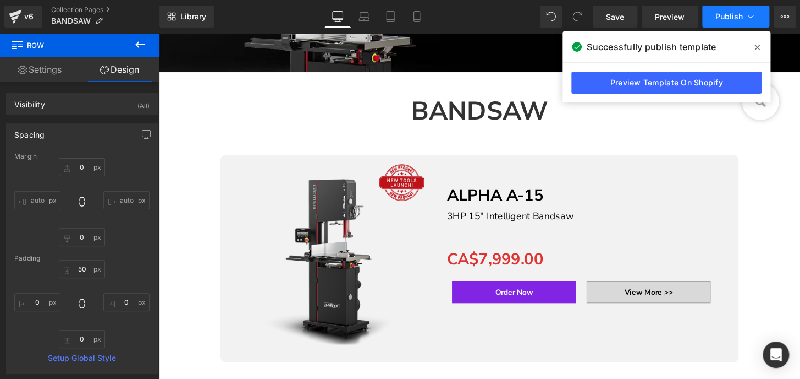
click at [716, 17] on span "Publish" at bounding box center [730, 16] width 28 height 9
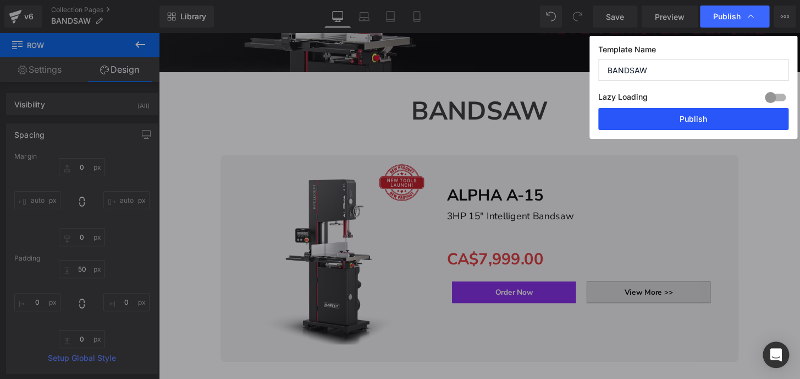
click at [700, 117] on button "Publish" at bounding box center [694, 119] width 190 height 22
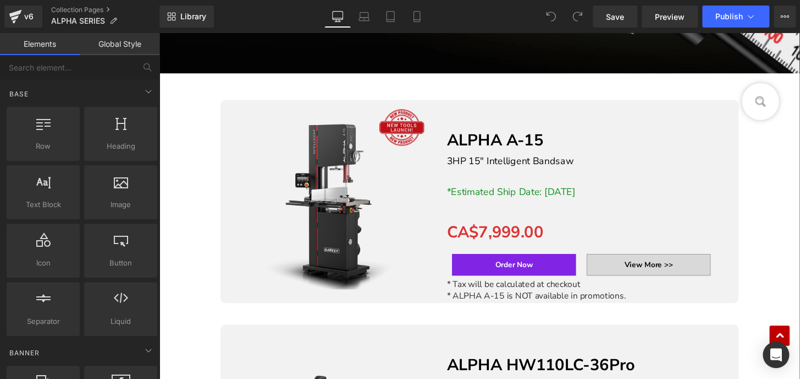
scroll to position [500, 0]
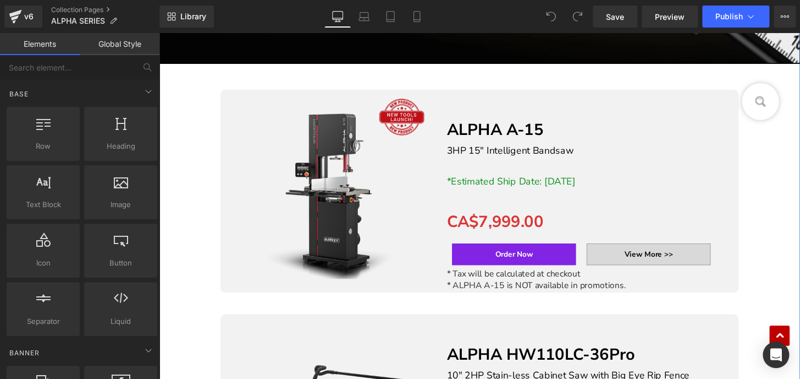
click at [538, 185] on span "*Estimated Ship Date: [DATE]" at bounding box center [525, 186] width 134 height 13
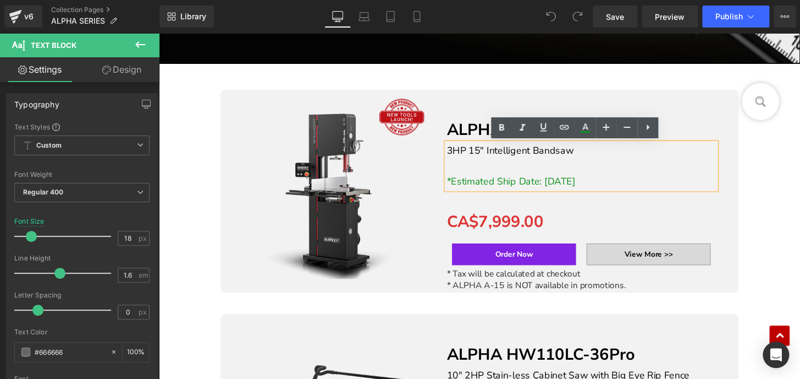
drag, startPoint x: 459, startPoint y: 183, endPoint x: 630, endPoint y: 184, distance: 171.1
click at [630, 184] on p "*Estimated Ship Date: [DATE]" at bounding box center [597, 187] width 279 height 16
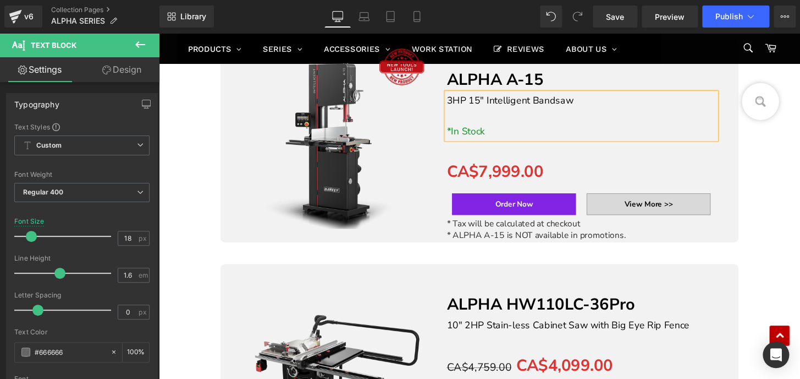
scroll to position [550, 0]
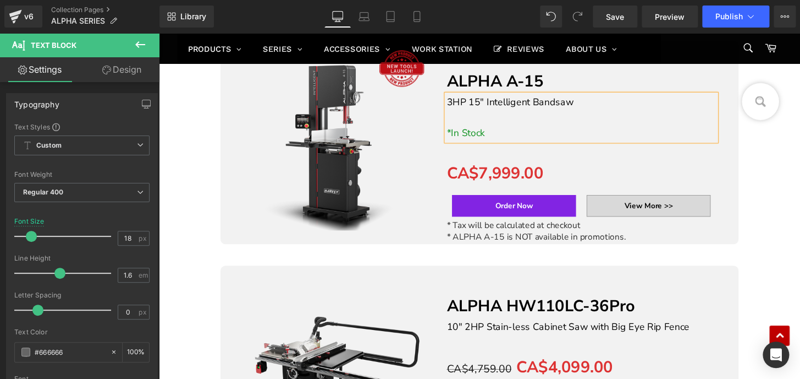
click at [770, 170] on div at bounding box center [491, 146] width 649 height 211
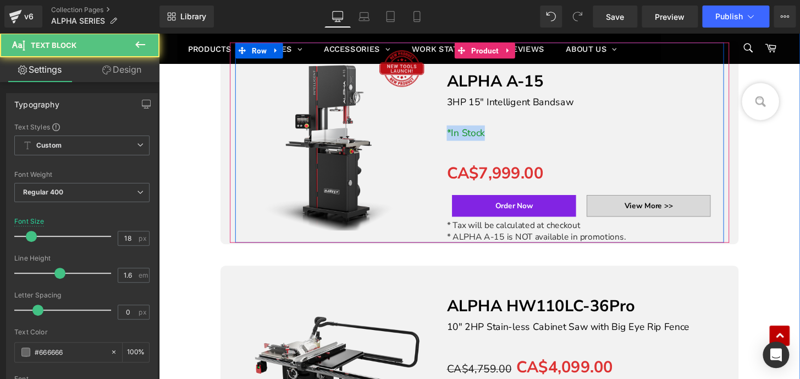
drag, startPoint x: 546, startPoint y: 136, endPoint x: 452, endPoint y: 135, distance: 93.5
click at [452, 135] on div "Separator ALPHA A-15 Text Block 3HP 15" Intelligent Bandsaw *In Stock Text Bloc…" at bounding box center [597, 146] width 296 height 207
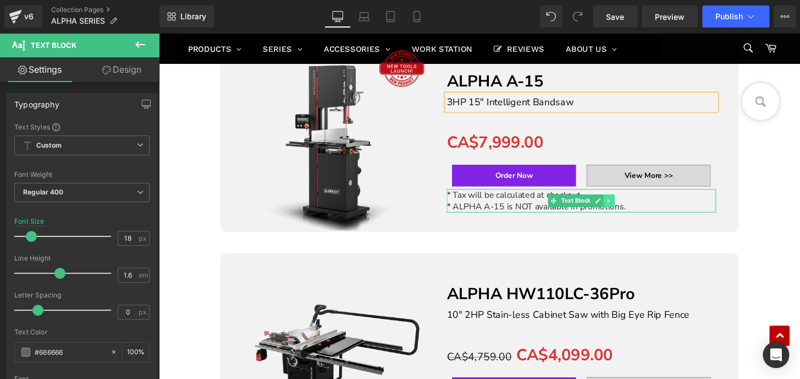
click at [623, 205] on icon at bounding box center [626, 207] width 6 height 7
click at [629, 205] on icon at bounding box center [632, 207] width 6 height 6
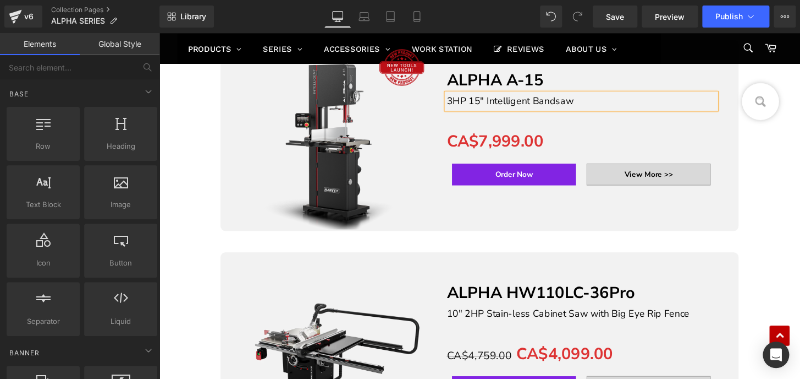
scroll to position [549, 0]
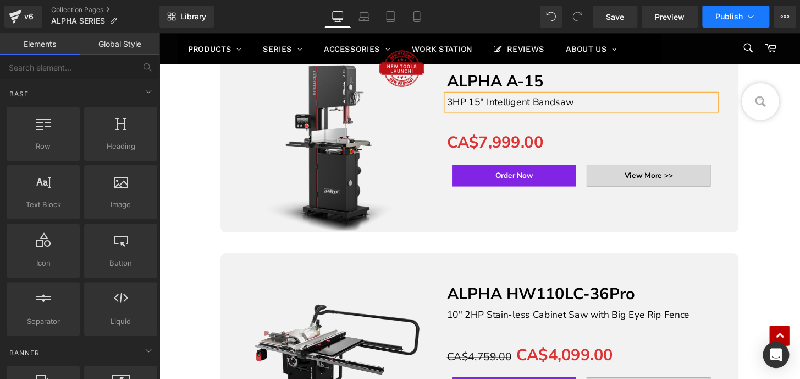
click at [723, 17] on span "Publish" at bounding box center [730, 16] width 28 height 9
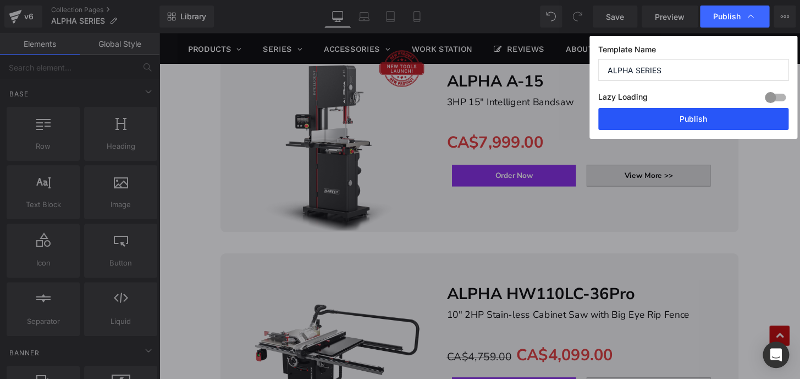
click at [701, 124] on button "Publish" at bounding box center [694, 119] width 190 height 22
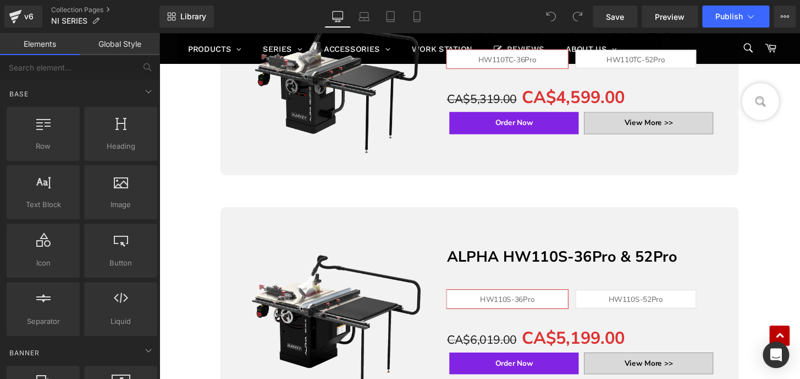
scroll to position [1050, 0]
